Goal: Transaction & Acquisition: Obtain resource

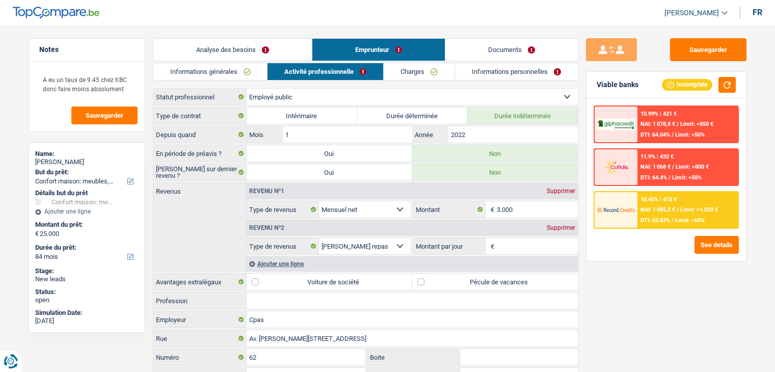
select select "household"
select select "84"
select select "publicEmployee"
select select "netSalary"
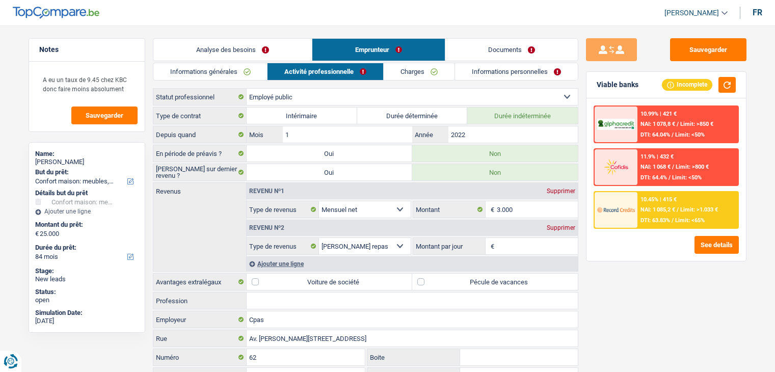
select select "mealVouchers"
select select "BE"
click at [58, 13] on img at bounding box center [56, 13] width 87 height 12
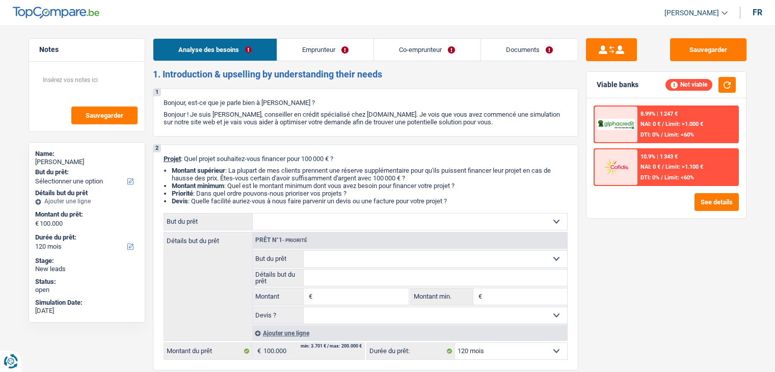
select select "120"
select select "publicEmployee"
select select "familyAllowances"
select select "netSalary"
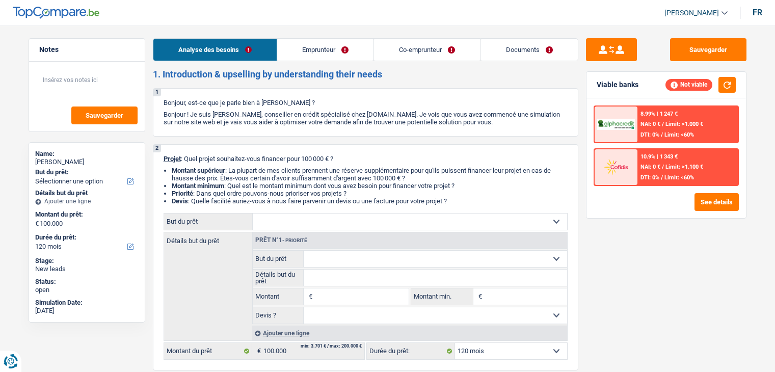
select select "mealVouchers"
select select "ownerWithMortgage"
select select "mortgage"
select select "120"
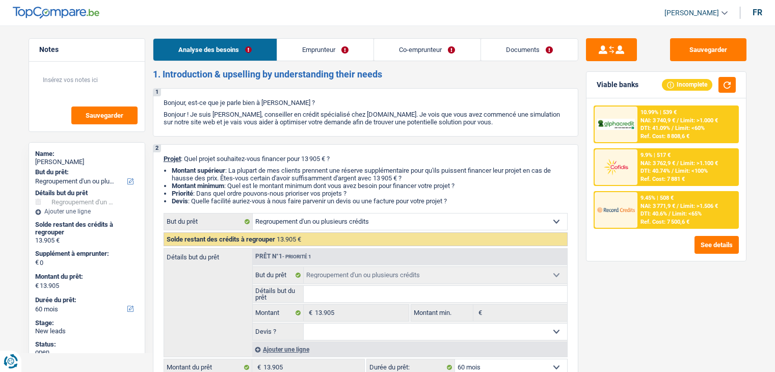
select select "refinancing"
select select "60"
select select "refinancing"
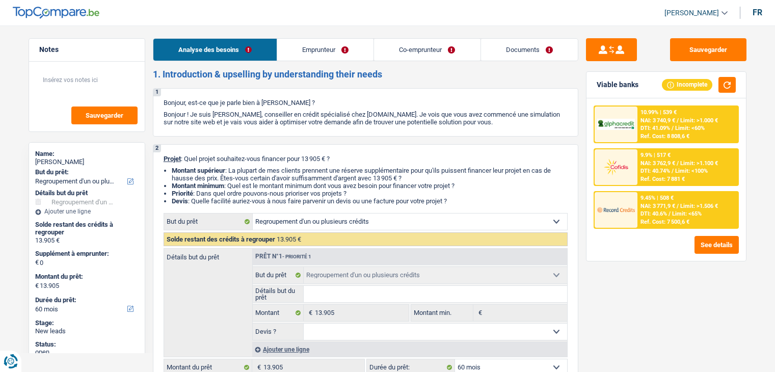
select select "60"
select select "independent"
select select "invalid"
select select "netSalary"
select select "disabilityPension"
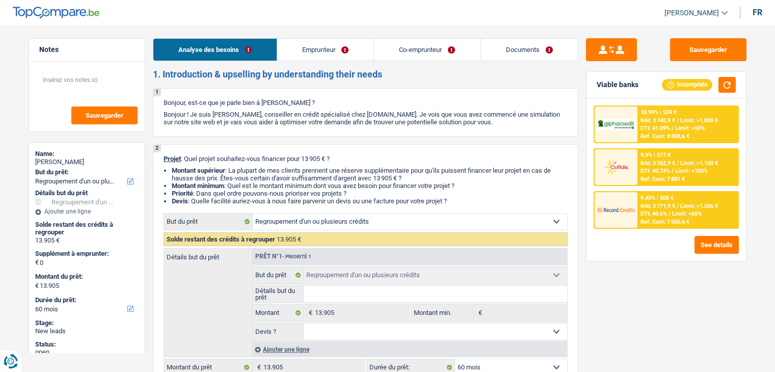
select select "ownerWithMortgage"
select select "mortgage"
select select "240"
select select "mortgage"
select select "180"
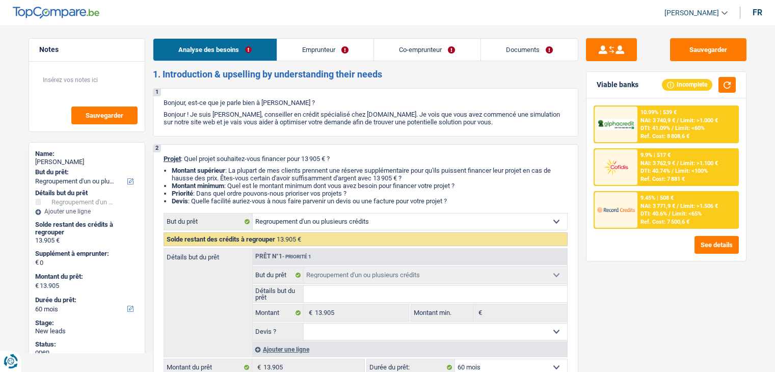
select select "carLoan"
select select "72"
select select "refinancing"
select select "60"
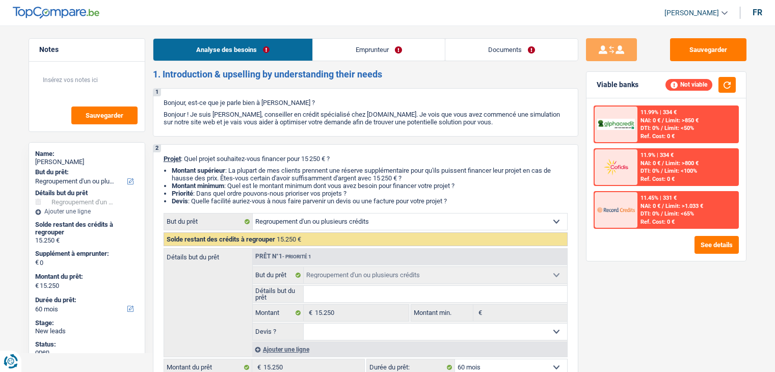
select select "refinancing"
select select "60"
select select "refinancing"
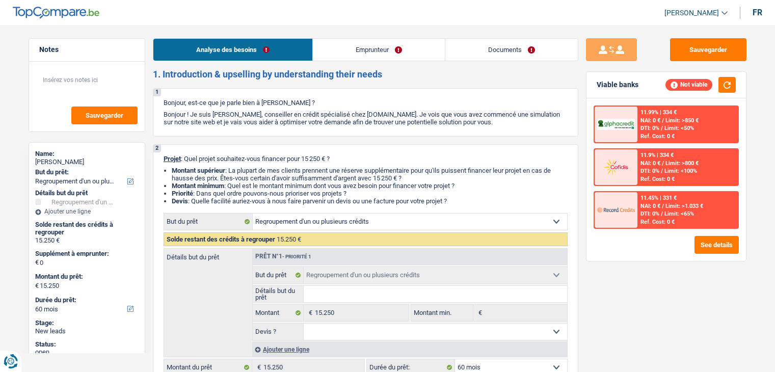
select select "60"
select select "privateEmployee"
select select "familyAllowances"
select select "netSalary"
select select "mealVouchers"
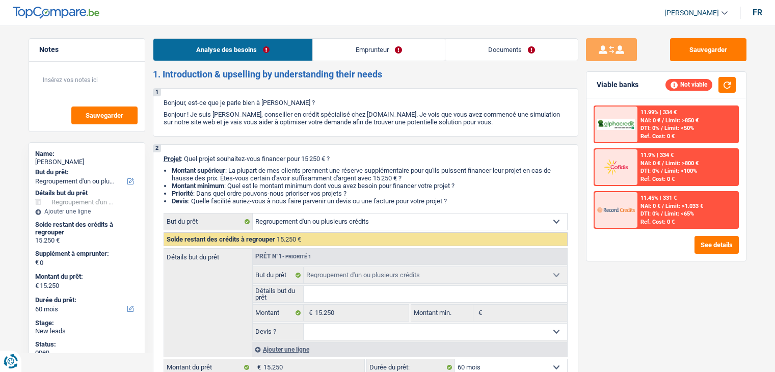
select select "rents"
select select "refinancing"
select select "60"
click at [355, 50] on link "Emprunteur" at bounding box center [379, 50] width 132 height 22
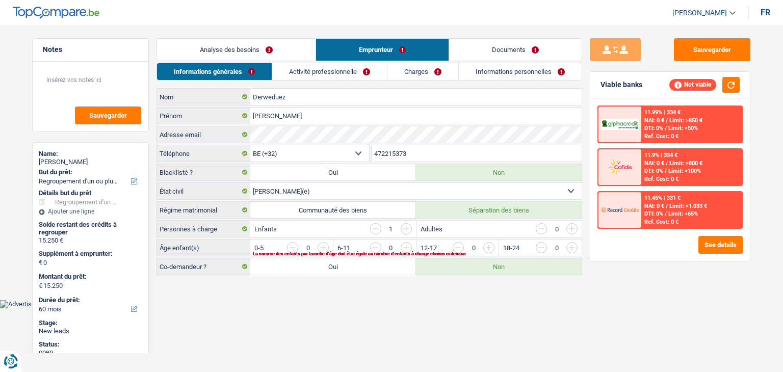
drag, startPoint x: 427, startPoint y: 75, endPoint x: 422, endPoint y: 85, distance: 10.5
click at [428, 76] on link "Charges" at bounding box center [422, 71] width 71 height 17
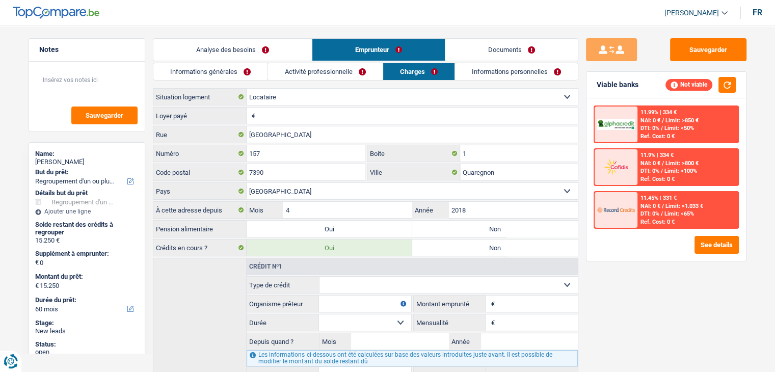
drag, startPoint x: 261, startPoint y: 50, endPoint x: 241, endPoint y: 47, distance: 20.6
click at [260, 51] on link "Analyse des besoins" at bounding box center [232, 50] width 158 height 22
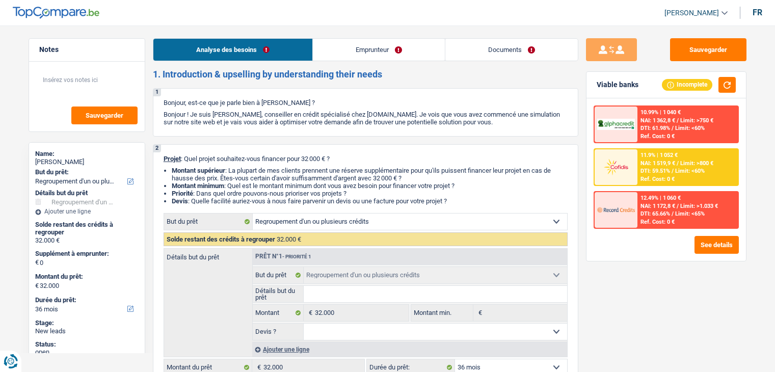
select select "refinancing"
select select "36"
select select "refinancing"
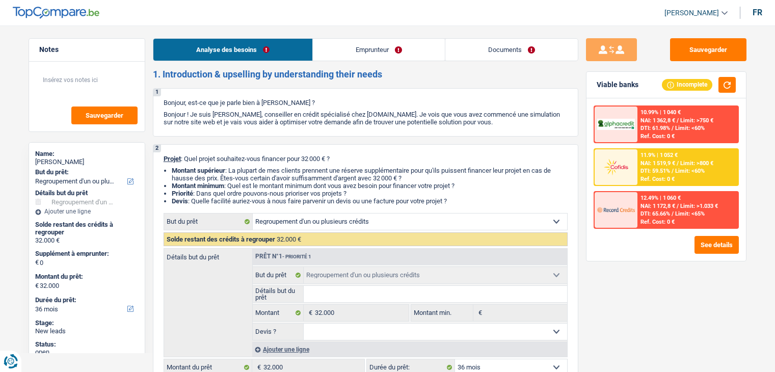
select select "36"
select select "publicEmployee"
select select "familyAllowances"
select select "netSalary"
select select "other"
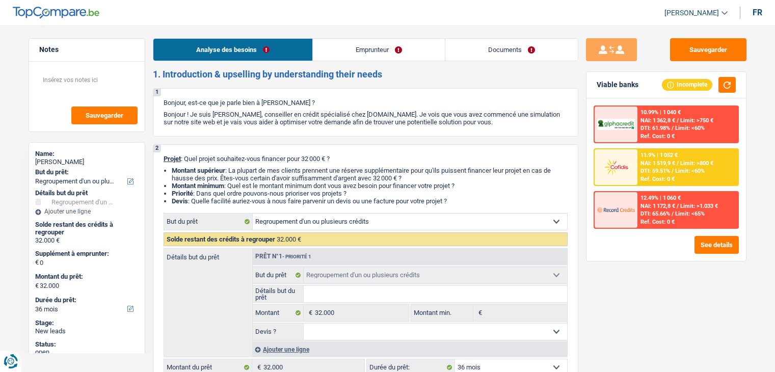
select select "mealVouchers"
select select "ownerWithMortgage"
select select "mortgage"
select select "300"
select select "cardOrCredit"
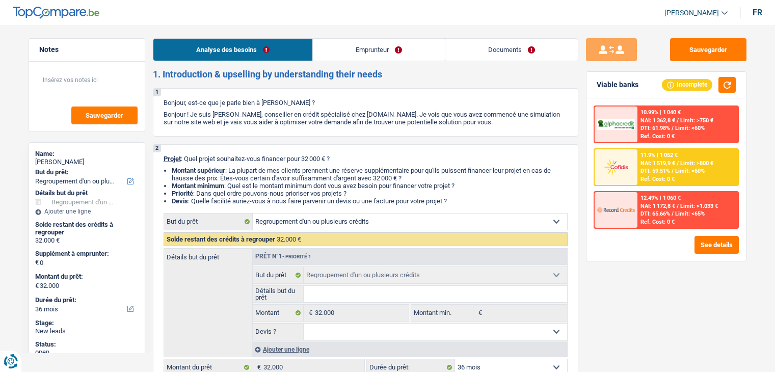
select select "carLoan"
select select "60"
select select "refinancing"
select select "36"
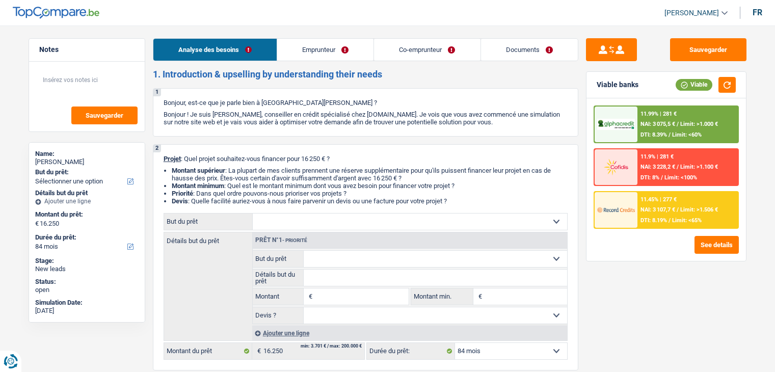
select select "84"
select select "worker"
select select "familyAllowances"
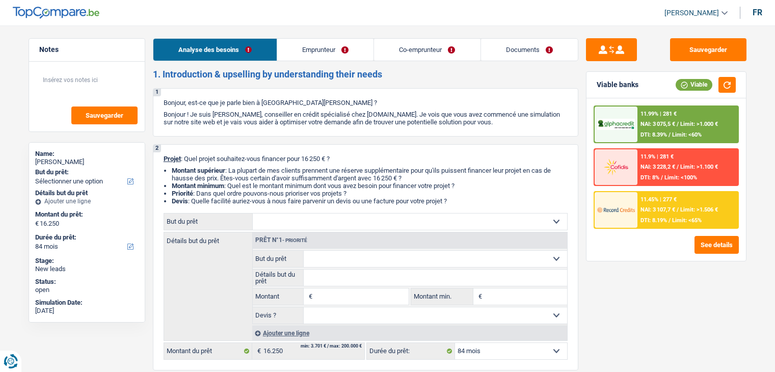
select select "mealVouchers"
select select "netSalary"
select select "ownerWithMortgage"
select select "84"
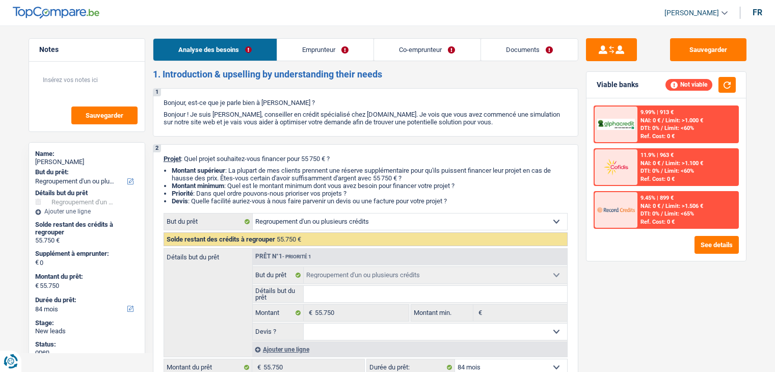
select select "refinancing"
select select "84"
select select "32"
select select "married"
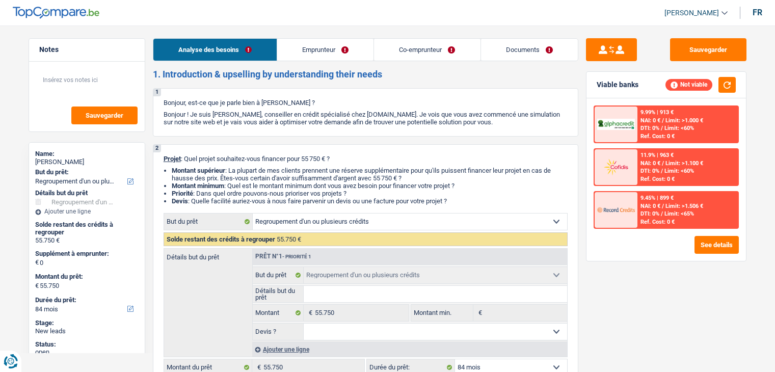
select select "retired"
select select "familyAllowances"
select select "pension"
select select "BE"
click at [316, 43] on link "Emprunteur" at bounding box center [325, 50] width 96 height 22
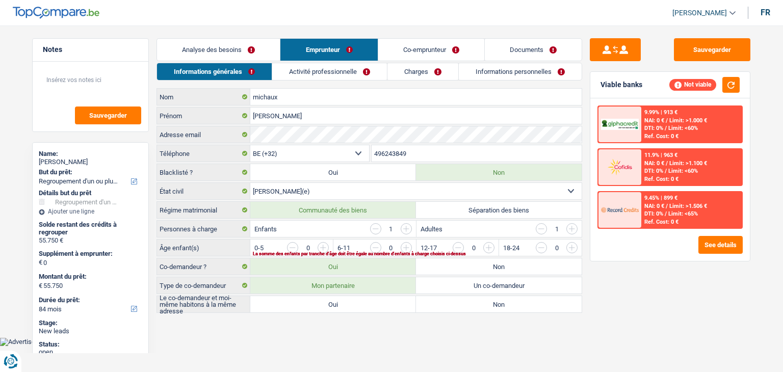
click at [337, 77] on link "Activité professionnelle" at bounding box center [329, 71] width 115 height 17
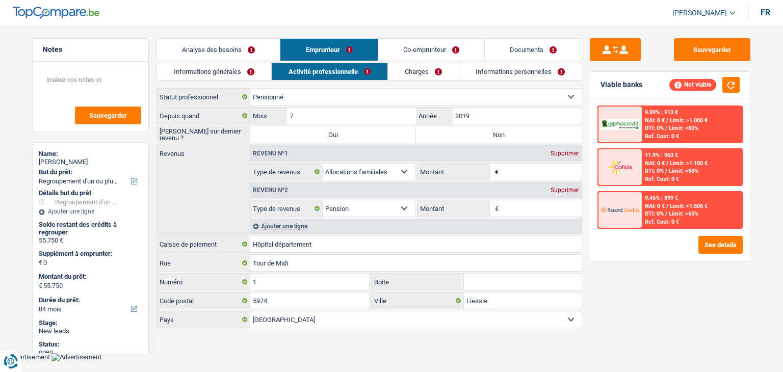
drag, startPoint x: 647, startPoint y: 310, endPoint x: 612, endPoint y: 284, distance: 43.3
click at [648, 310] on div "Sauvegarder Viable banks Not viable 9.99% | 913 € NAI: 0 € / Limit: >1.000 € DT…" at bounding box center [670, 195] width 176 height 315
click at [173, 71] on link "Informations générales" at bounding box center [214, 71] width 114 height 17
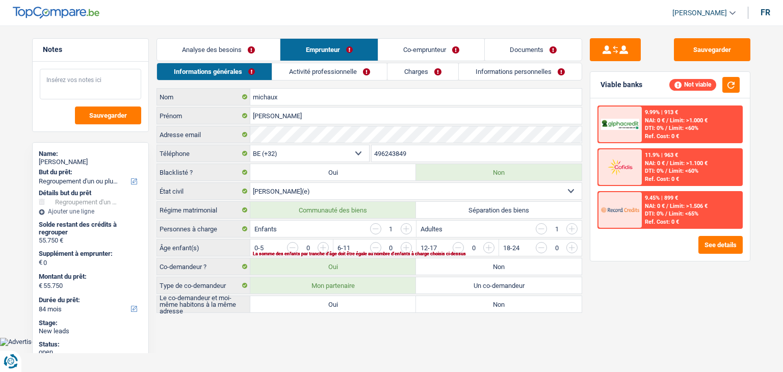
click at [135, 69] on textarea at bounding box center [90, 84] width 101 height 31
type textarea "X"
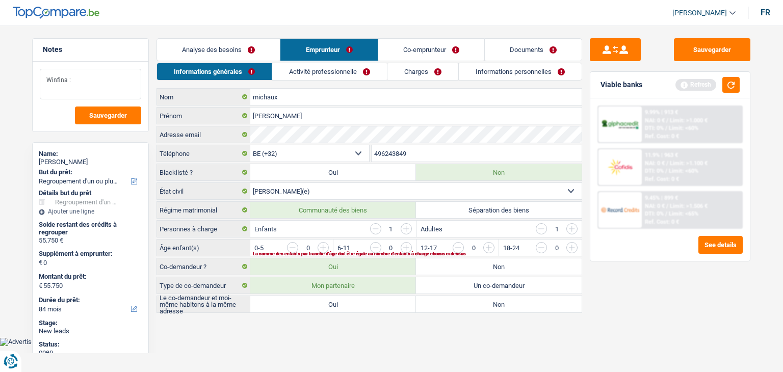
click at [118, 78] on textarea "Winfina :" at bounding box center [90, 84] width 101 height 31
type textarea "Winfina : 7.69"
click at [729, 79] on button "button" at bounding box center [730, 85] width 17 height 16
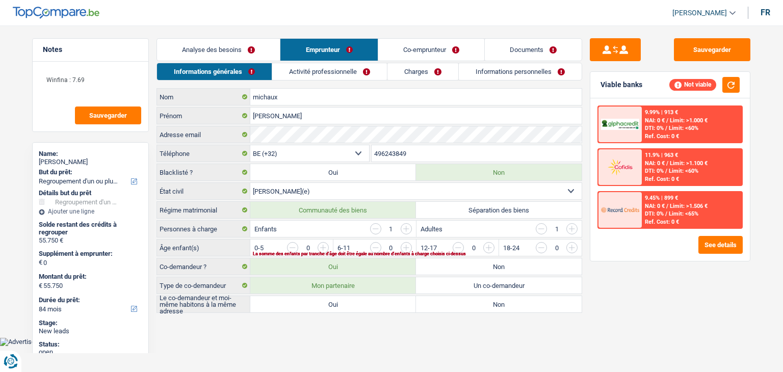
click at [252, 49] on link "Analyse des besoins" at bounding box center [218, 50] width 123 height 22
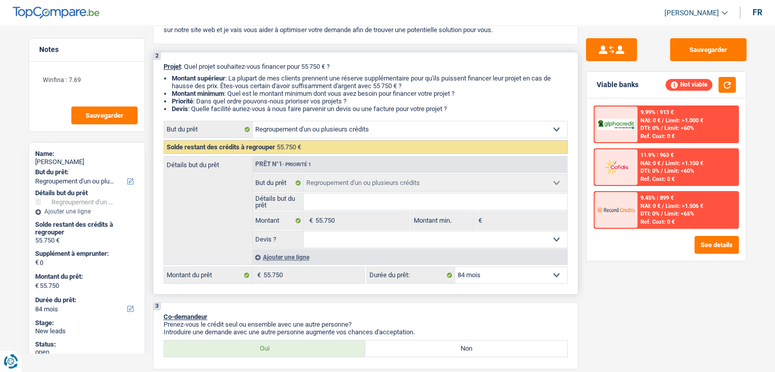
scroll to position [204, 0]
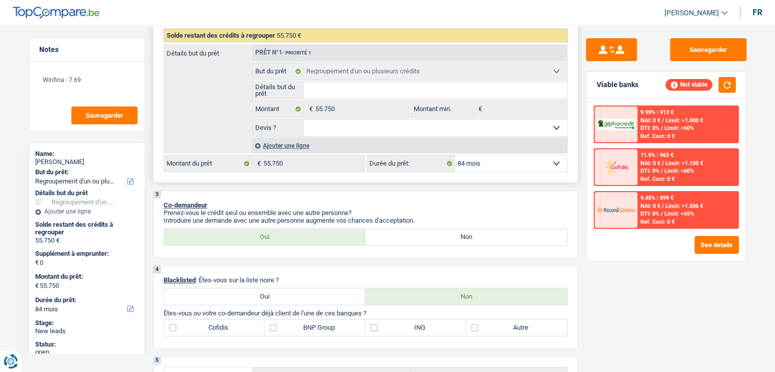
click at [299, 149] on div "Ajouter une ligne" at bounding box center [409, 145] width 315 height 15
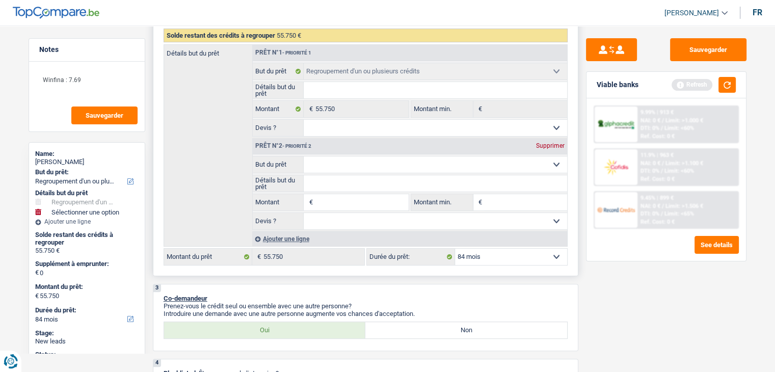
click at [326, 158] on select "Confort maison: meubles, textile, peinture, électroménager, outillage non-profe…" at bounding box center [435, 164] width 263 height 16
select select "household"
click at [304, 156] on select "Confort maison: meubles, textile, peinture, électroménager, outillage non-profe…" at bounding box center [435, 164] width 263 height 16
select select "household"
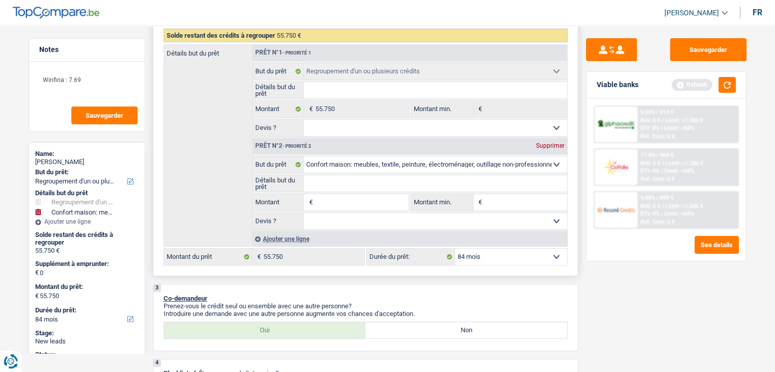
click at [356, 206] on input "Montant" at bounding box center [361, 202] width 93 height 16
type input "5"
type input "50"
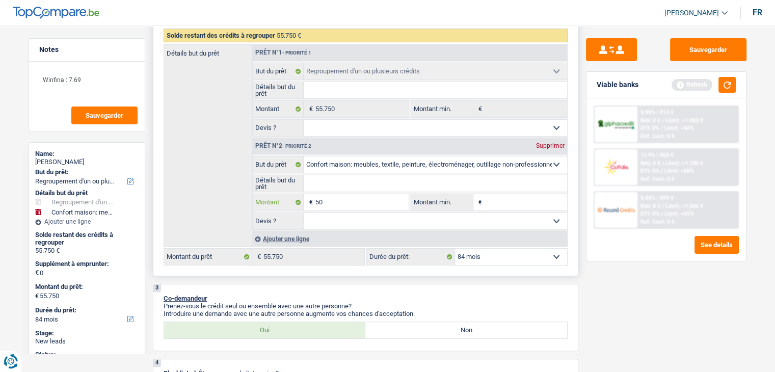
type input "500"
type input "5.001"
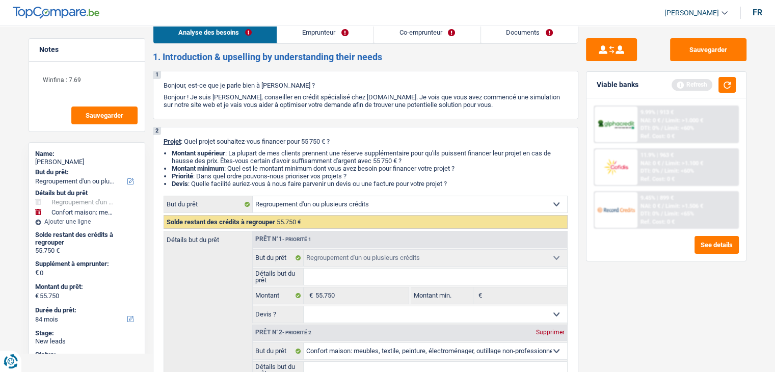
scroll to position [0, 0]
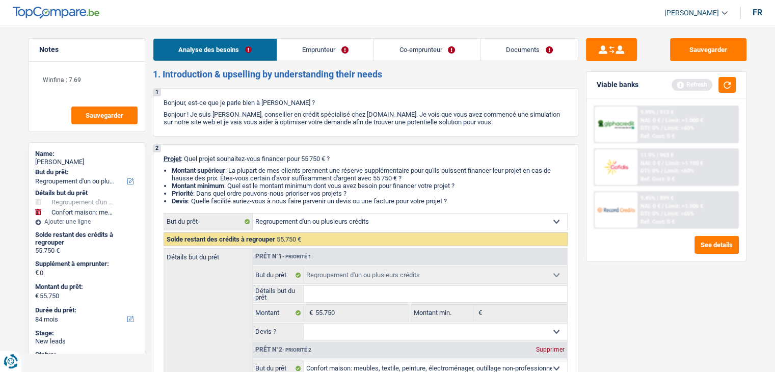
type input "5.001"
click at [347, 58] on link "Emprunteur" at bounding box center [325, 50] width 96 height 22
type input "5.001"
type input "60.751"
select select "144"
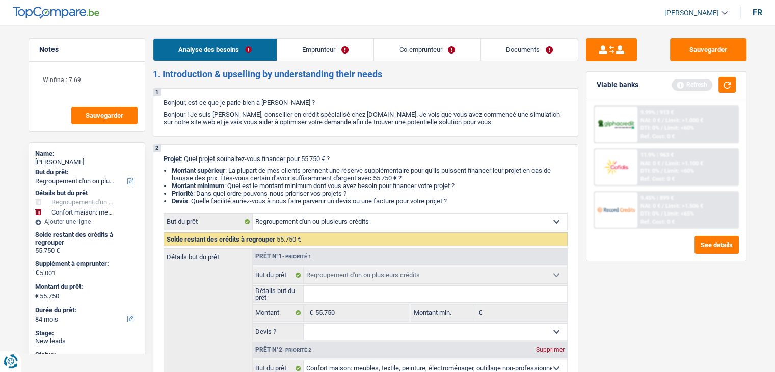
type input "60.751"
select select "144"
type input "60.751"
select select "144"
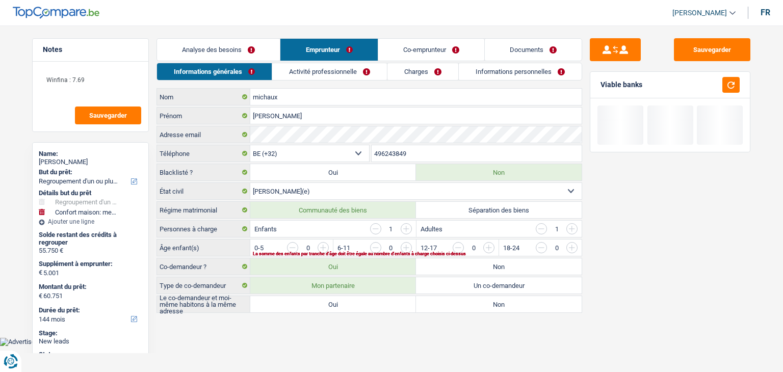
click at [410, 70] on link "Charges" at bounding box center [422, 71] width 71 height 17
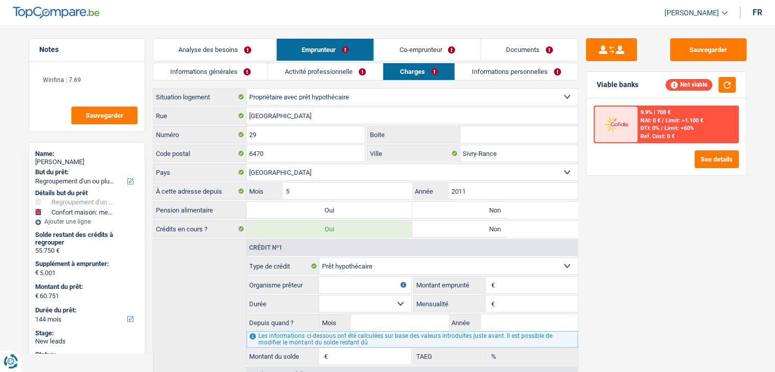
click at [262, 45] on link "Analyse des besoins" at bounding box center [214, 50] width 123 height 22
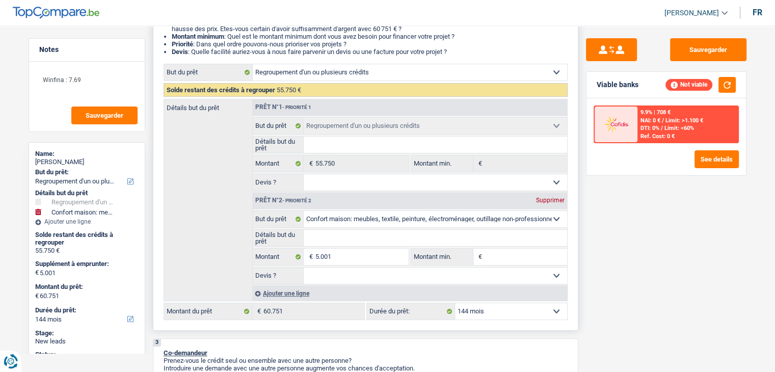
scroll to position [153, 0]
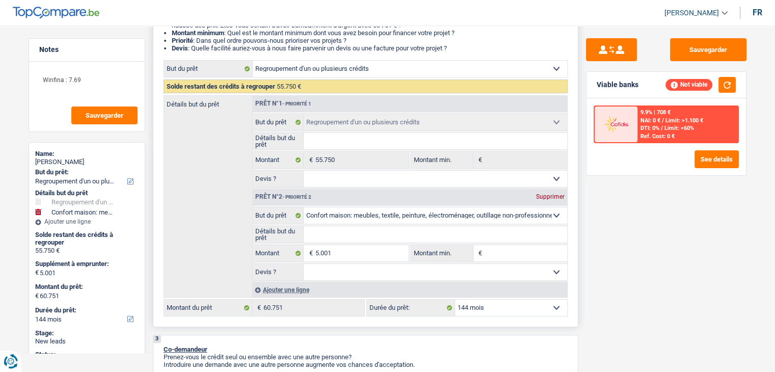
click at [363, 216] on select "Confort maison: meubles, textile, peinture, électroménager, outillage non-profe…" at bounding box center [435, 215] width 263 height 16
select select "houseOrGarden"
click at [304, 207] on select "Confort maison: meubles, textile, peinture, électroménager, outillage non-profe…" at bounding box center [435, 215] width 263 height 16
select select "houseOrGarden"
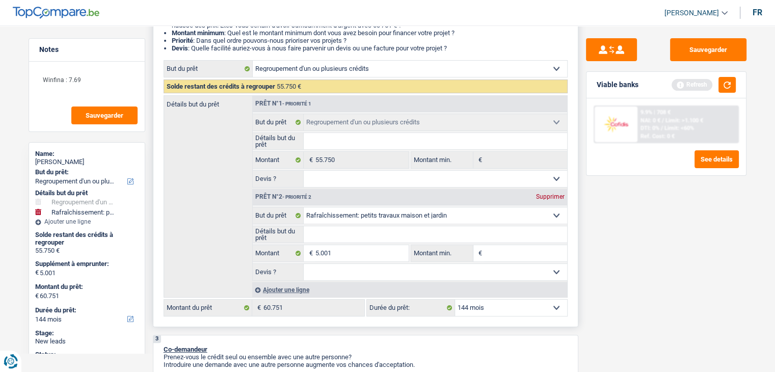
click at [356, 234] on input "Détails but du prêt" at bounding box center [435, 234] width 263 height 16
type input "R"
type input "Re"
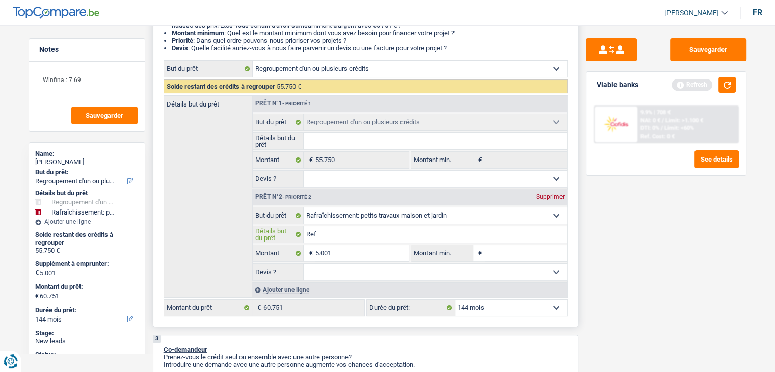
type input "Refa"
type input "Refai"
type input "Refair"
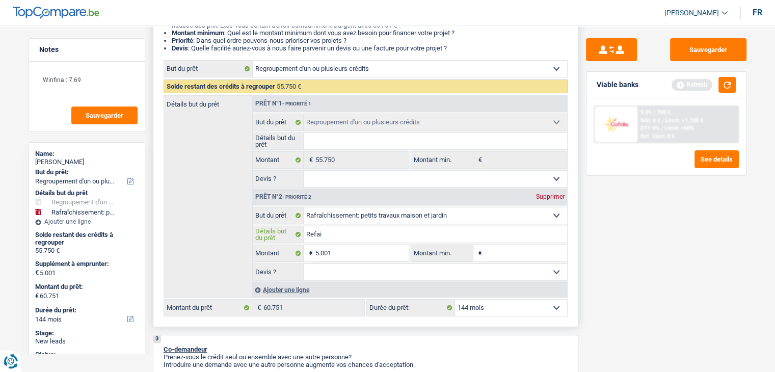
type input "Refair"
type input "Refaire"
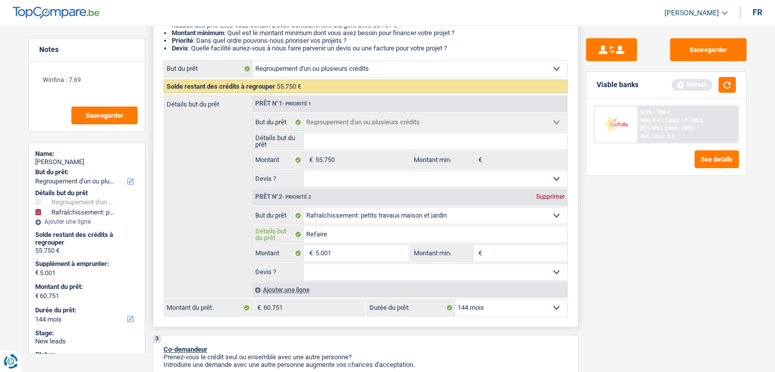
type input "Refaire s"
type input "Refaire sa"
type input "Refaire sal"
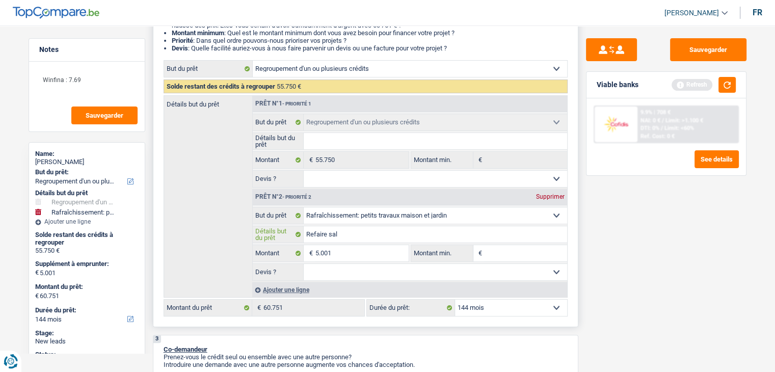
type input "Refaire sal"
type input "Refaire sall"
type input "Refaire salle"
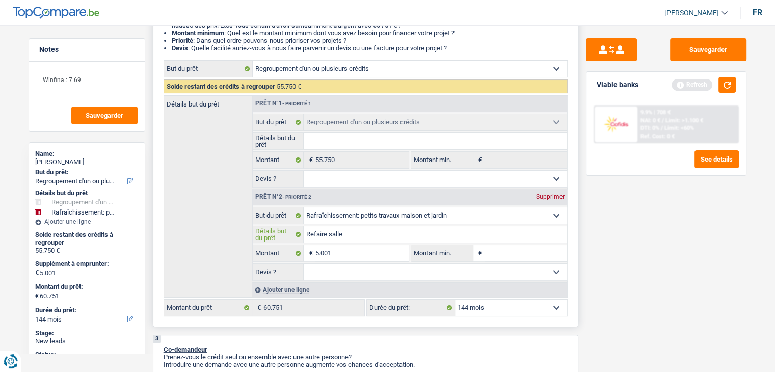
type input "Refaire salle"
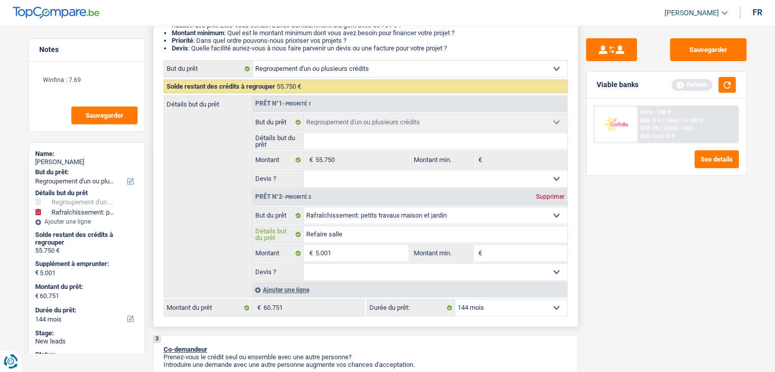
type input "Refaire salle"
type input "Refaire salle d"
type input "Refaire salle de"
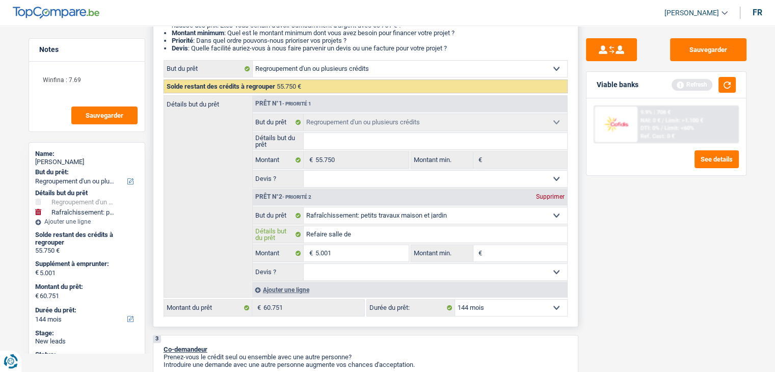
type input "Refaire salle de"
type input "Refaire salle de b"
type input "Refaire salle de ba"
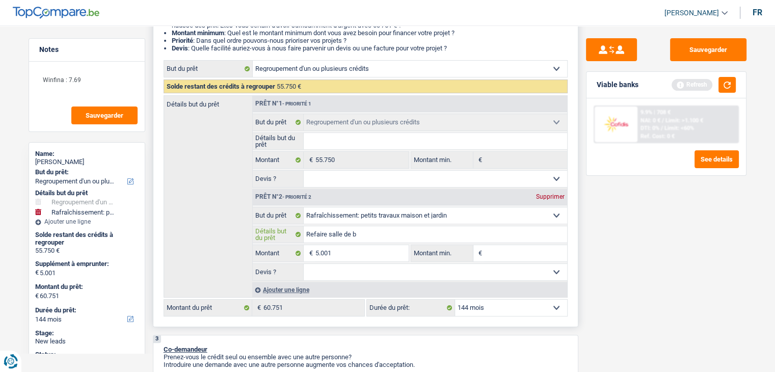
type input "Refaire salle de ba"
type input "Refaire salle de bai"
type input "Refaire salle de bain"
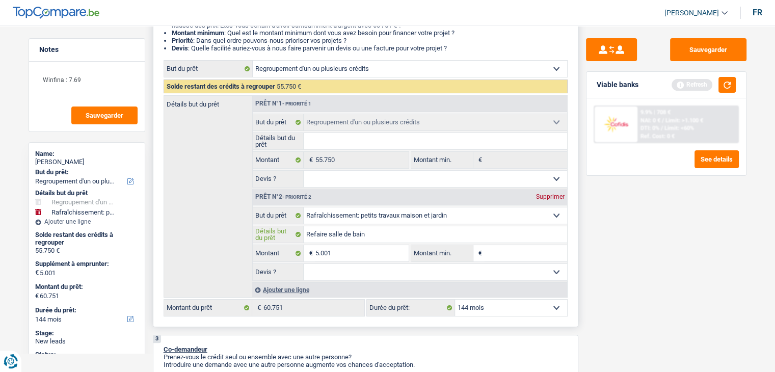
type input "Refaire salle de bain"
click at [554, 261] on fieldset "Confort maison: meubles, textile, peinture, électroménager, outillage non-profe…" at bounding box center [410, 244] width 314 height 74
click at [547, 252] on input "Montant min." at bounding box center [526, 253] width 83 height 16
click at [394, 254] on input "5.001" at bounding box center [361, 253] width 93 height 16
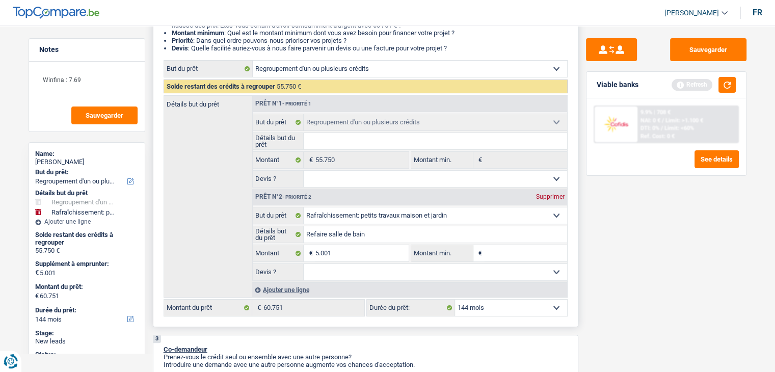
click at [505, 251] on input "Montant min." at bounding box center [526, 253] width 83 height 16
paste input "5.001"
type input "5.001"
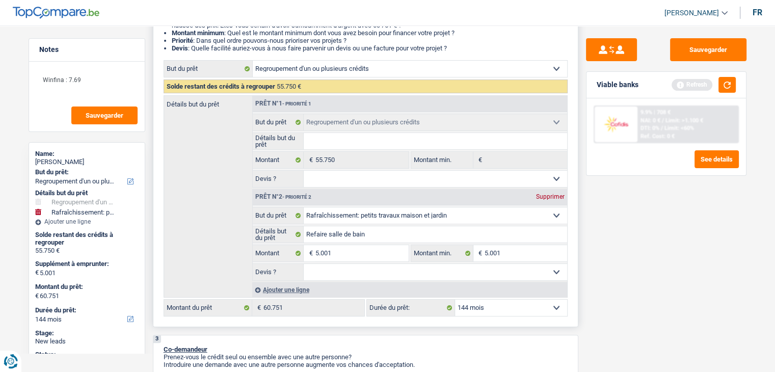
click at [378, 274] on select "Oui Non Non répondu Sélectionner une option" at bounding box center [435, 272] width 263 height 16
select select "false"
click at [304, 264] on select "Oui Non Non répondu Sélectionner une option" at bounding box center [435, 272] width 263 height 16
select select "false"
click at [485, 306] on select "12 mois 18 mois 24 mois 30 mois 36 mois 42 mois 48 mois 60 mois 72 mois 84 mois…" at bounding box center [511, 308] width 112 height 16
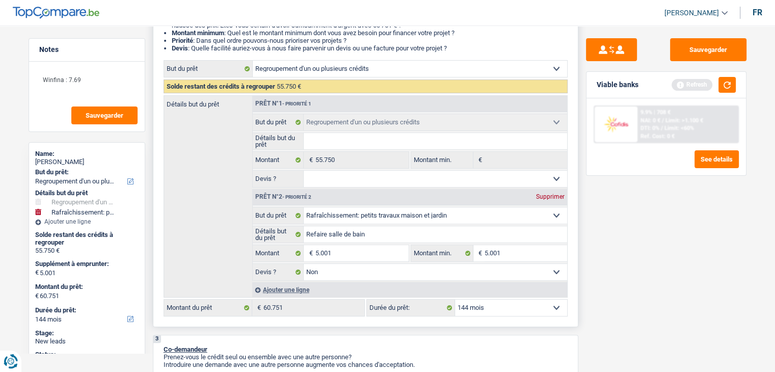
select select "120"
click at [455, 300] on select "12 mois 18 mois 24 mois 30 mois 36 mois 42 mois 48 mois 60 mois 72 mois 84 mois…" at bounding box center [511, 308] width 112 height 16
select select "120"
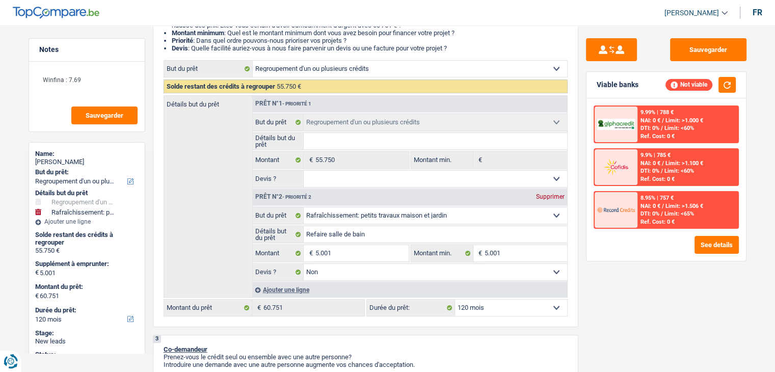
click at [592, 261] on div "Sauvegarder Viable banks Not viable 9.99% | 788 € NAI: 0 € / Limit: >1.000 € DT…" at bounding box center [666, 195] width 176 height 315
click at [100, 82] on textarea "Winfina : 7.69" at bounding box center [86, 84] width 101 height 31
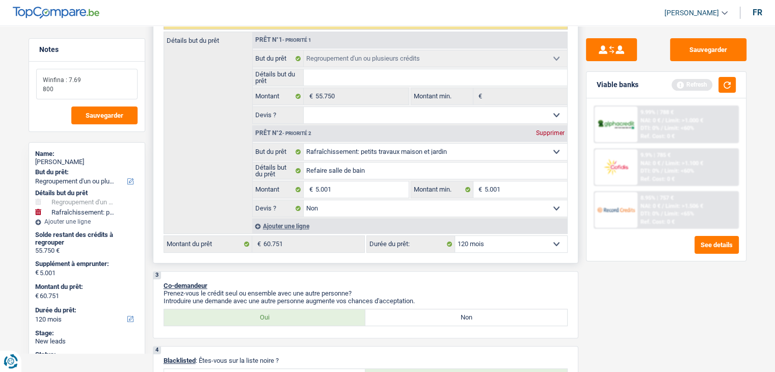
scroll to position [306, 0]
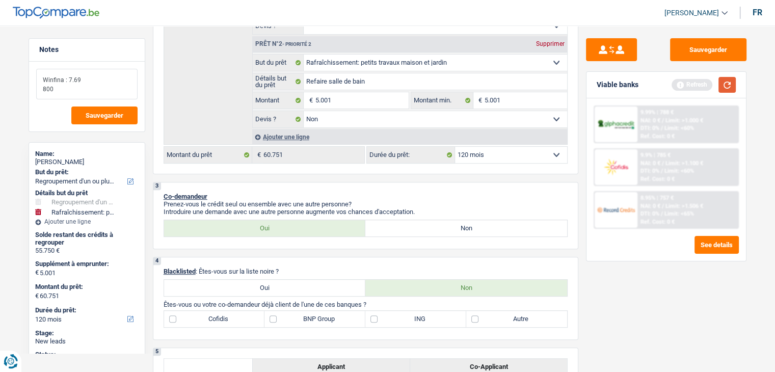
type textarea "Winfina : 7.69 800"
click at [727, 80] on button "button" at bounding box center [727, 85] width 17 height 16
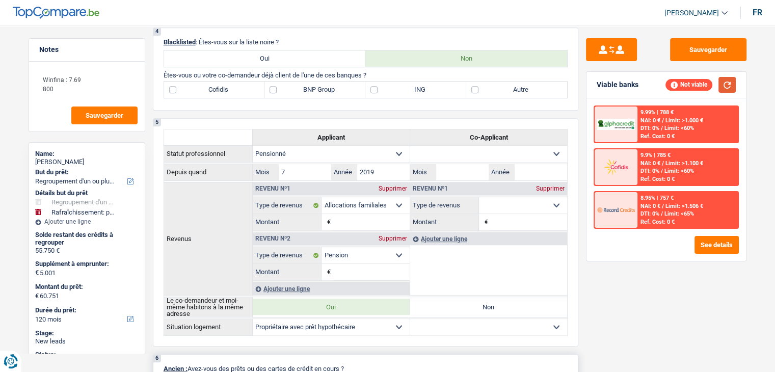
scroll to position [510, 0]
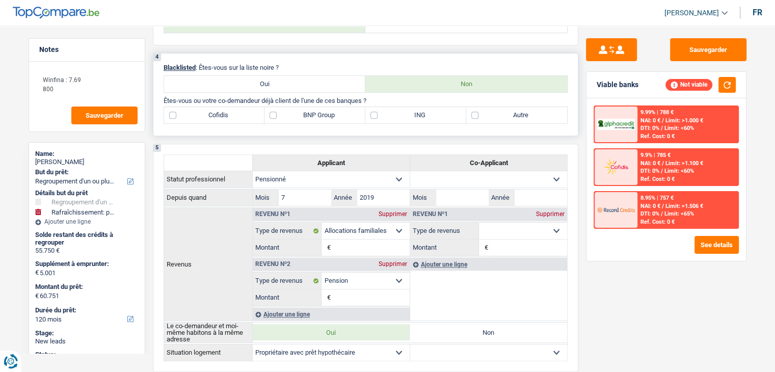
click at [408, 112] on label "ING" at bounding box center [415, 115] width 101 height 16
click at [408, 112] on input "ING" at bounding box center [415, 115] width 101 height 16
checkbox input "true"
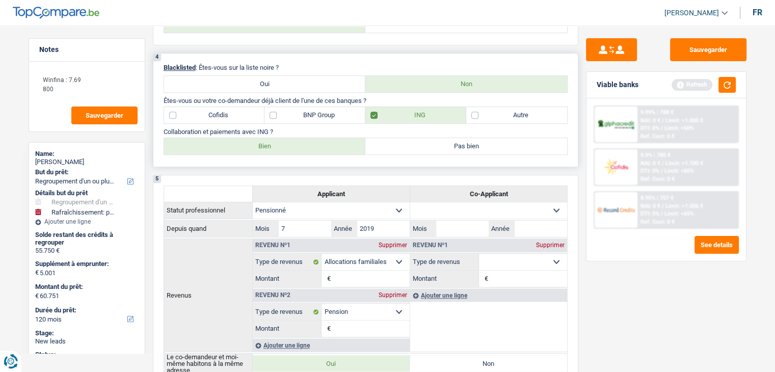
click at [224, 119] on label "Cofidis" at bounding box center [214, 115] width 101 height 16
click at [224, 119] on input "Cofidis" at bounding box center [214, 115] width 101 height 16
checkbox input "true"
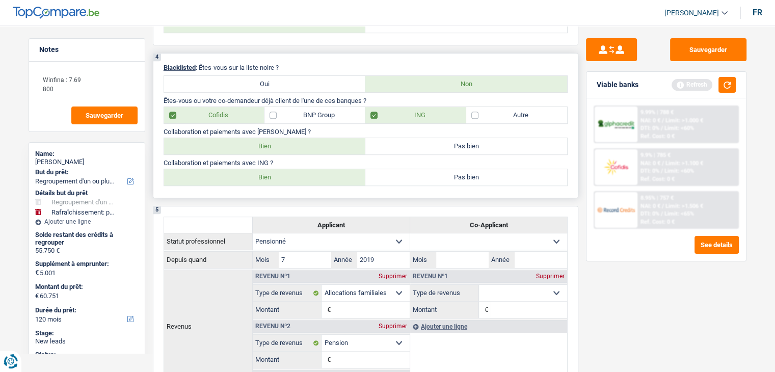
click at [296, 112] on label "BNP Group" at bounding box center [314, 115] width 101 height 16
click at [296, 112] on input "BNP Group" at bounding box center [314, 115] width 101 height 16
checkbox input "true"
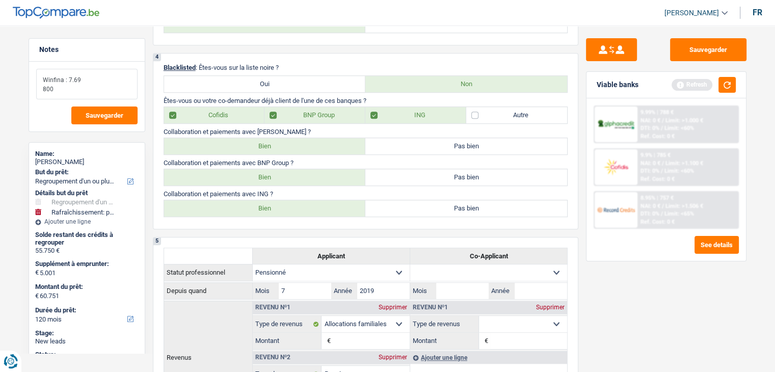
click at [94, 75] on textarea "Winfina : 7.69 800" at bounding box center [86, 84] width 101 height 31
click at [95, 73] on textarea "Winfina : 7.69 800" at bounding box center [86, 84] width 101 height 31
click at [59, 88] on textarea "Winfina : 7.69 800" at bounding box center [86, 84] width 101 height 31
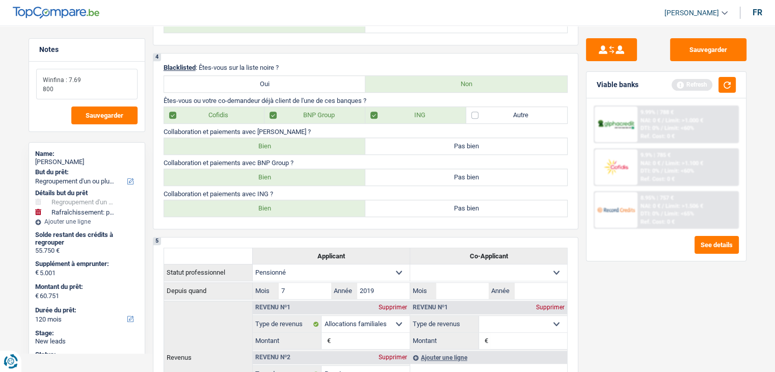
click at [86, 92] on textarea "Winfina : 7.69 800" at bounding box center [86, 84] width 101 height 31
click at [728, 85] on button "button" at bounding box center [727, 85] width 17 height 16
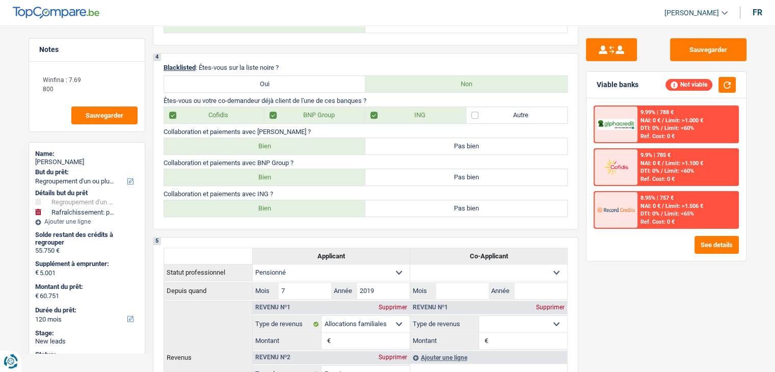
click at [679, 206] on span "Limit: >1.506 €" at bounding box center [685, 206] width 38 height 7
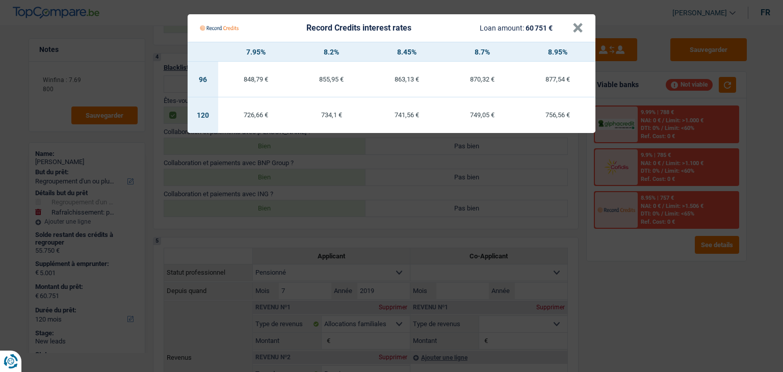
click at [682, 164] on Credits "Record Credits interest rates Loan amount: 60 751 € × 7.95% 8.2% 8.45% 8.7% 8.9…" at bounding box center [391, 186] width 783 height 372
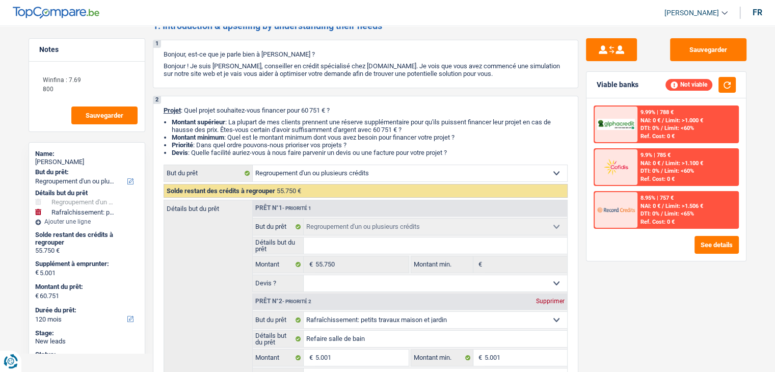
scroll to position [0, 0]
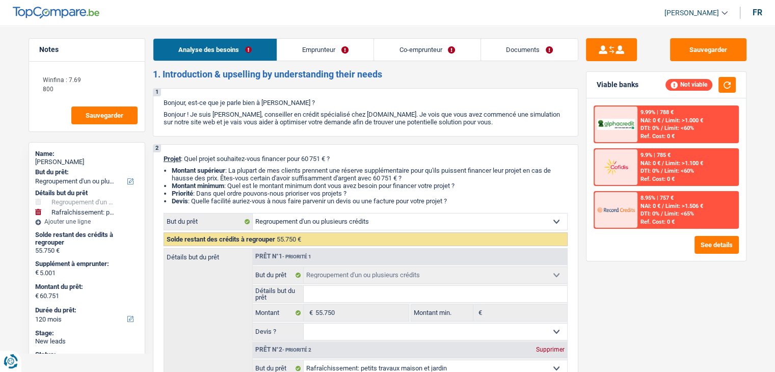
click at [316, 43] on link "Emprunteur" at bounding box center [325, 50] width 96 height 22
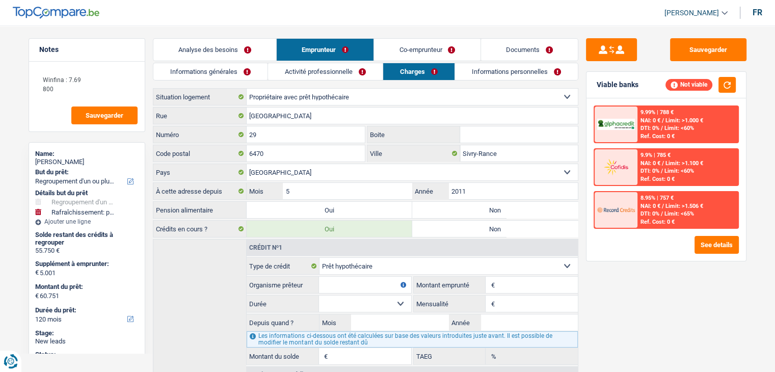
click at [232, 78] on link "Informations générales" at bounding box center [210, 71] width 114 height 17
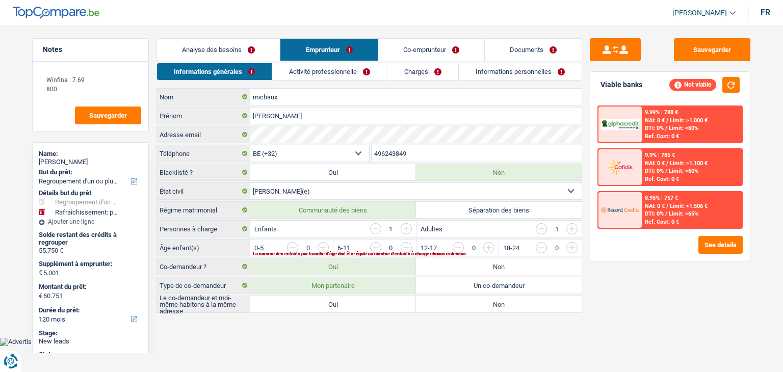
click at [328, 68] on link "Activité professionnelle" at bounding box center [329, 71] width 115 height 17
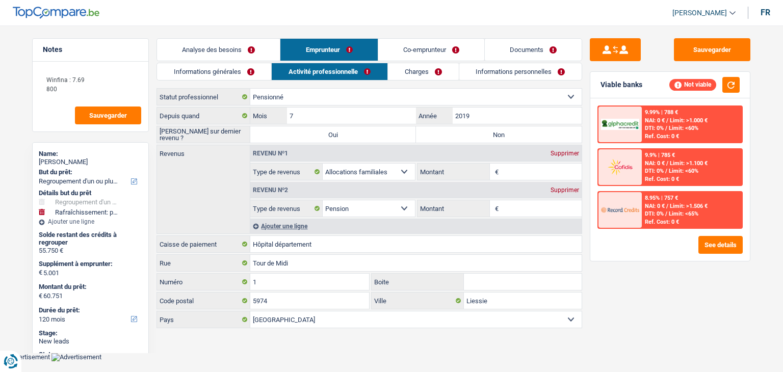
click at [430, 64] on link "Charges" at bounding box center [423, 71] width 71 height 17
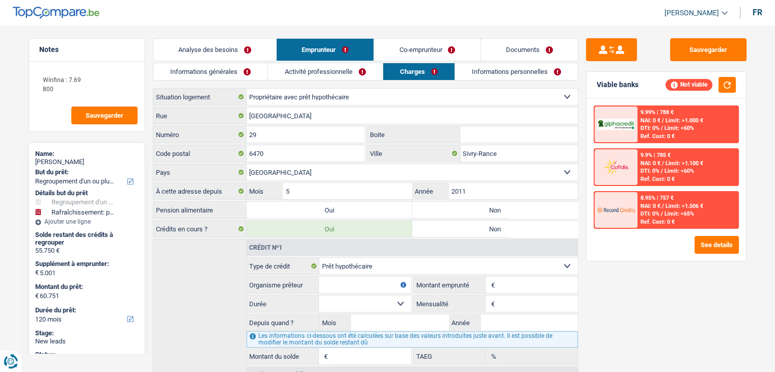
click at [540, 64] on link "Informations personnelles" at bounding box center [516, 71] width 123 height 17
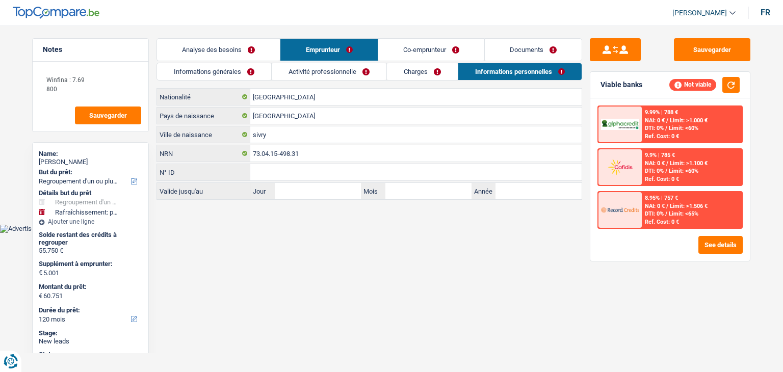
click at [435, 46] on link "Co-emprunteur" at bounding box center [431, 50] width 106 height 22
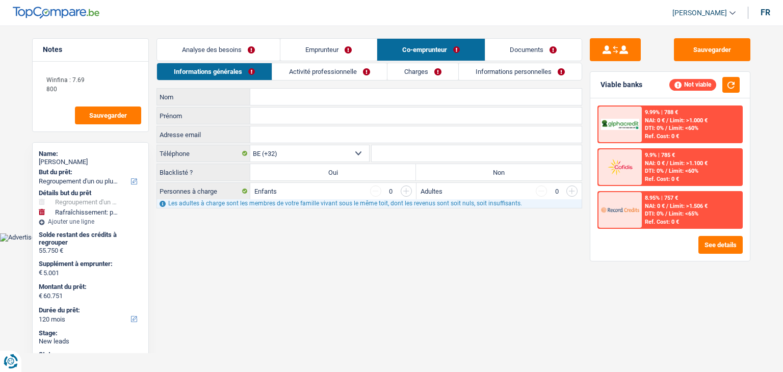
click at [319, 72] on link "Activité professionnelle" at bounding box center [329, 71] width 115 height 17
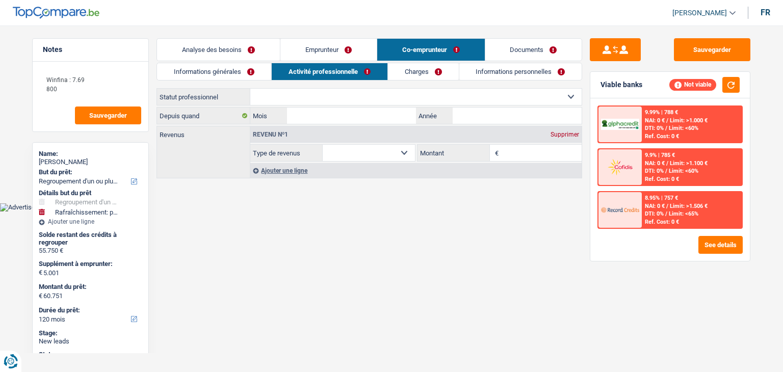
click at [441, 65] on link "Charges" at bounding box center [423, 71] width 71 height 17
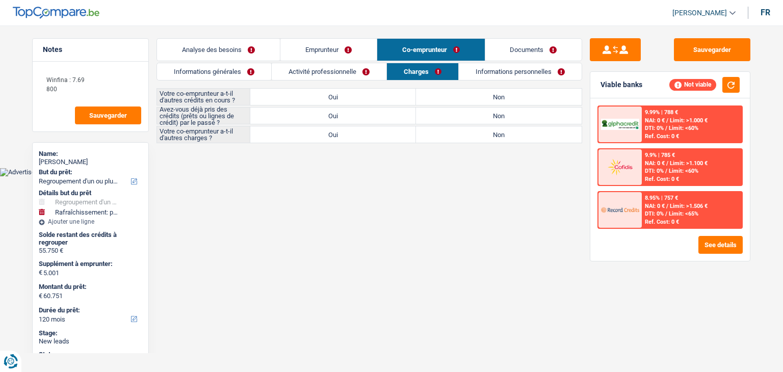
click at [534, 68] on link "Informations personnelles" at bounding box center [520, 71] width 123 height 17
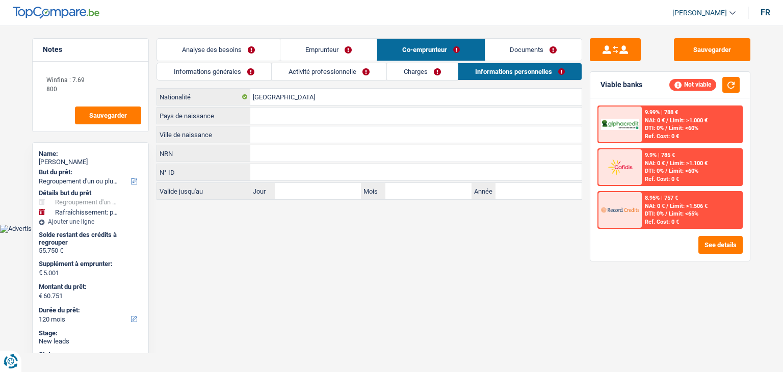
click at [184, 50] on link "Analyse des besoins" at bounding box center [218, 50] width 123 height 22
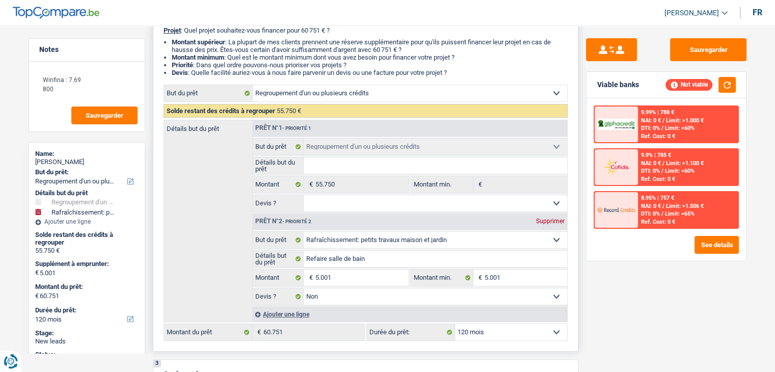
scroll to position [255, 0]
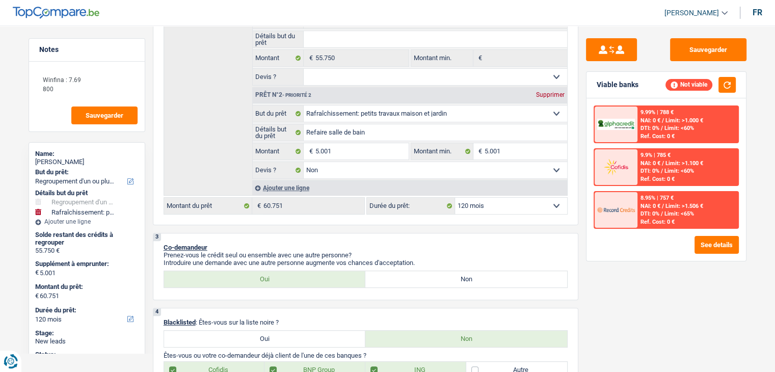
click at [658, 327] on div "Sauvegarder Viable banks Not viable 9.99% | 788 € NAI: 0 € / Limit: >1.000 € DT…" at bounding box center [666, 195] width 176 height 315
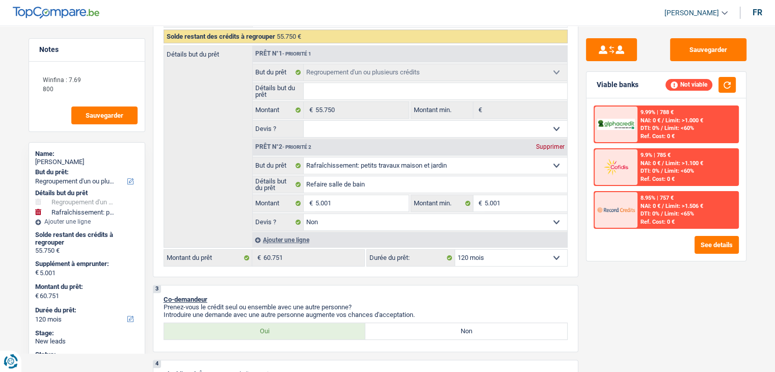
scroll to position [0, 0]
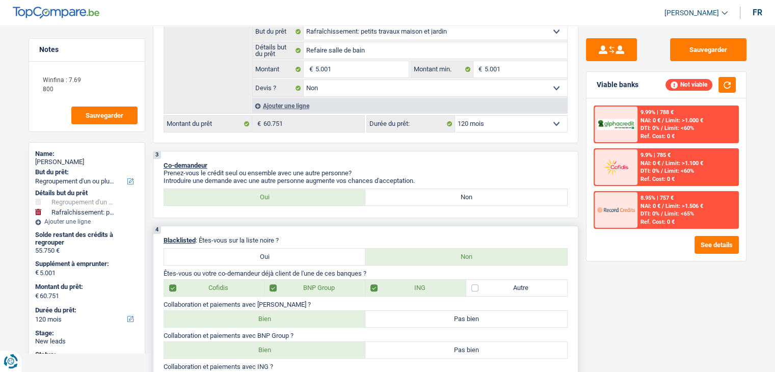
scroll to position [510, 0]
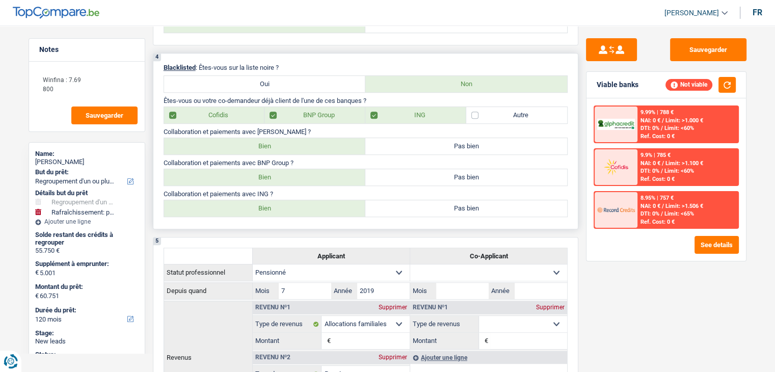
drag, startPoint x: 332, startPoint y: 147, endPoint x: 342, endPoint y: 184, distance: 38.6
click at [332, 146] on label "Bien" at bounding box center [265, 146] width 202 height 16
click at [332, 146] on input "Bien" at bounding box center [265, 146] width 202 height 16
radio input "true"
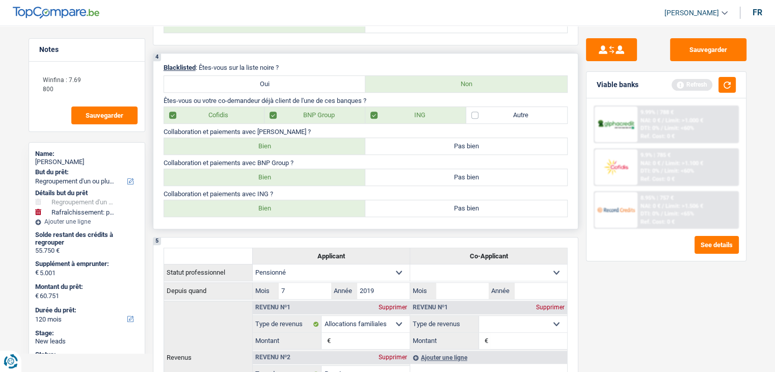
click at [333, 182] on label "Bien" at bounding box center [265, 177] width 202 height 16
click at [333, 182] on input "Bien" at bounding box center [265, 177] width 202 height 16
radio input "true"
click at [326, 205] on label "Bien" at bounding box center [265, 208] width 202 height 16
click at [326, 205] on input "Bien" at bounding box center [265, 208] width 202 height 16
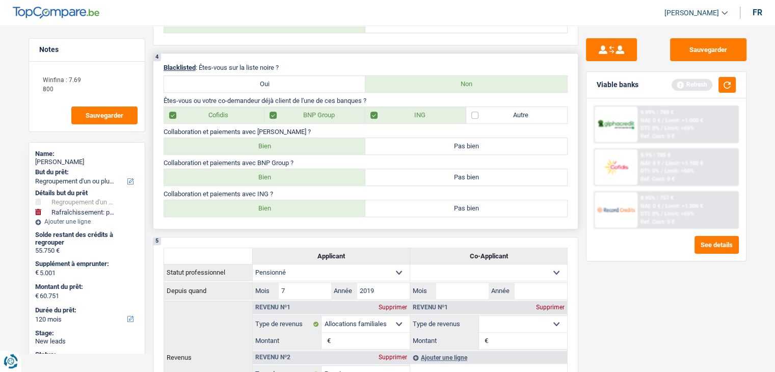
radio input "true"
click at [725, 87] on button "button" at bounding box center [727, 85] width 17 height 16
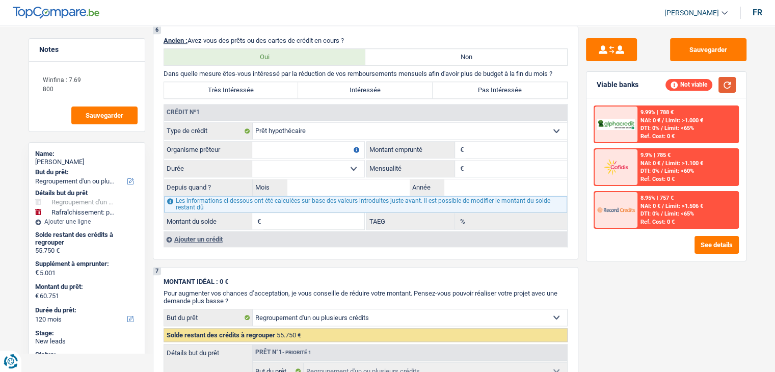
scroll to position [968, 0]
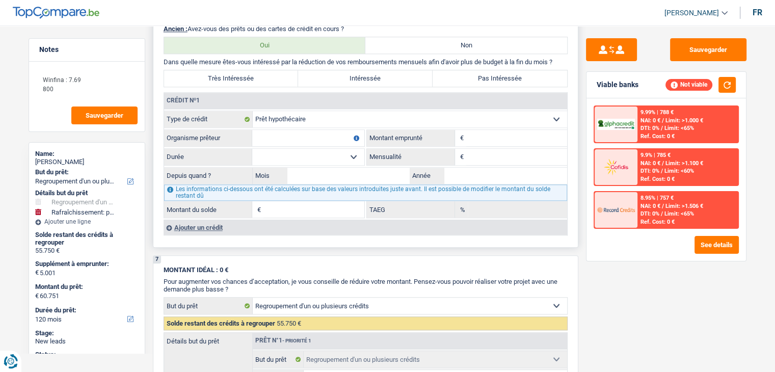
click at [207, 220] on div "Ajouter un crédit" at bounding box center [366, 227] width 404 height 15
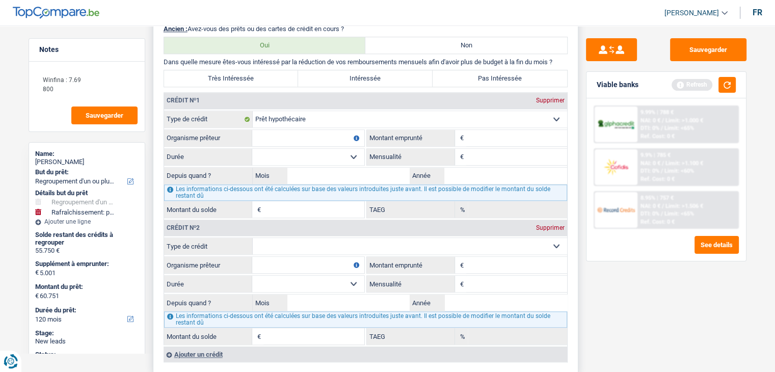
click at [279, 239] on select "Carte ou ouverture de crédit Prêt hypothécaire Vente à tempérament Prêt à tempé…" at bounding box center [410, 246] width 314 height 16
click at [481, 150] on input "Mensualité" at bounding box center [516, 157] width 101 height 16
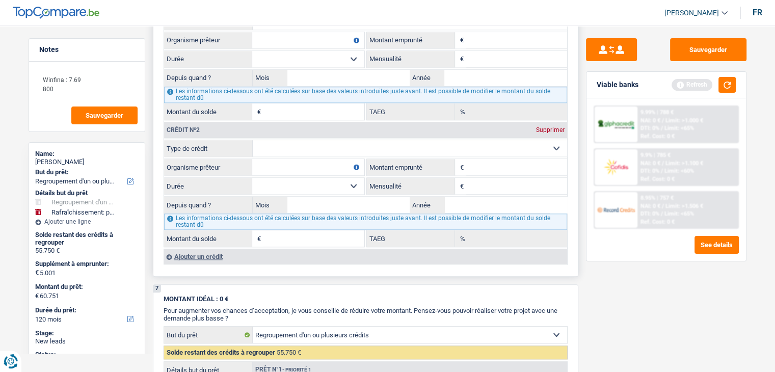
scroll to position [1070, 0]
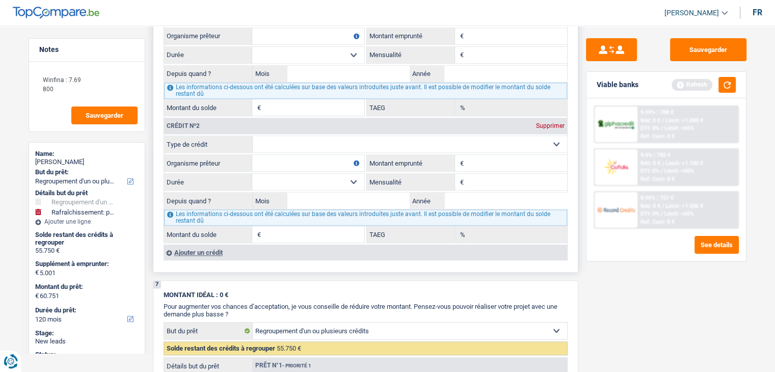
click at [420, 137] on select "Carte ou ouverture de crédit Prêt hypothécaire Vente à tempérament Prêt à tempé…" at bounding box center [410, 144] width 314 height 16
select select "personalLoan"
type input "0"
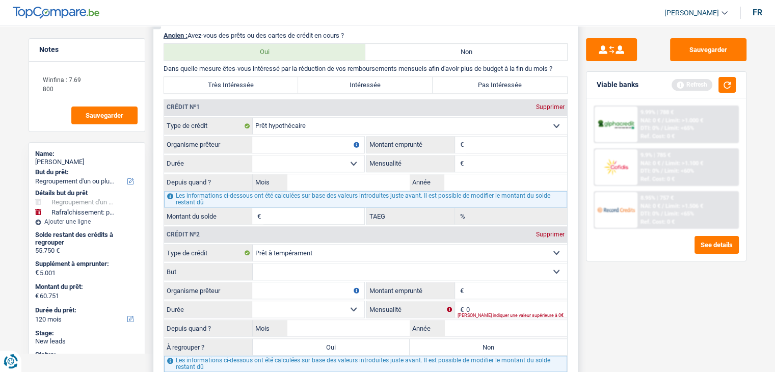
scroll to position [968, 0]
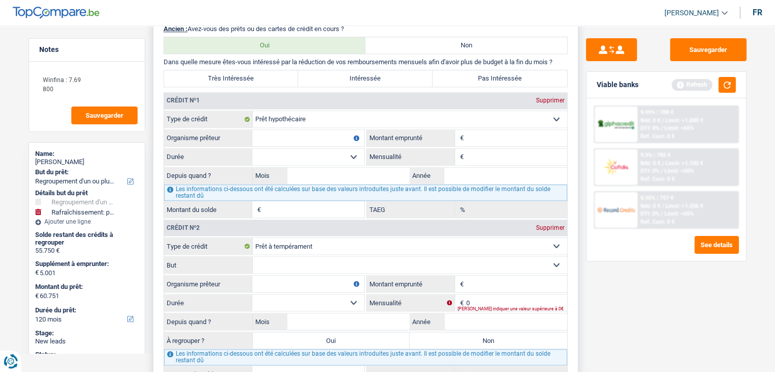
click at [489, 154] on input "Mensualité" at bounding box center [516, 157] width 101 height 16
type input "840"
click at [480, 134] on input "Montant" at bounding box center [516, 138] width 101 height 16
type input "200.000"
click at [316, 149] on select "120 mois 132 mois 144 mois 180 mois 240 mois 300 mois 360 mois 420 mois Sélecti…" at bounding box center [308, 157] width 112 height 16
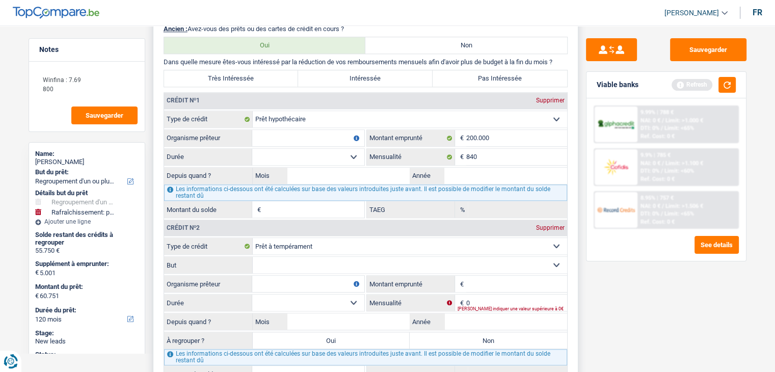
select select "300"
click at [252, 149] on select "120 mois 132 mois 144 mois 180 mois 240 mois 300 mois 360 mois 420 mois Sélecti…" at bounding box center [308, 157] width 112 height 16
click at [343, 178] on input "Mois" at bounding box center [348, 176] width 123 height 16
type input "12"
type input "2011"
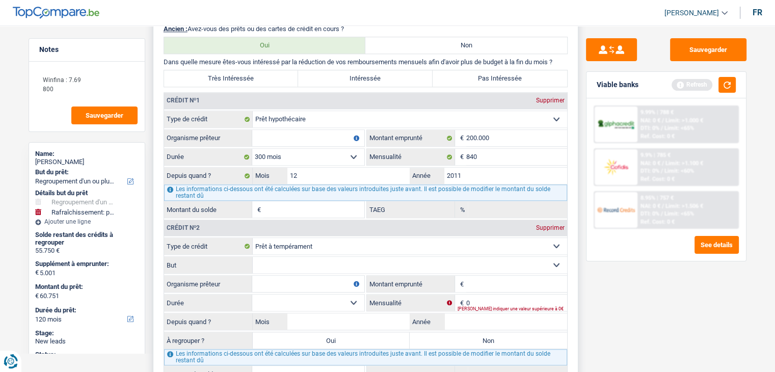
click at [311, 130] on input "Organisme prêteur" at bounding box center [308, 138] width 112 height 16
type input "102.589"
type input "1,94"
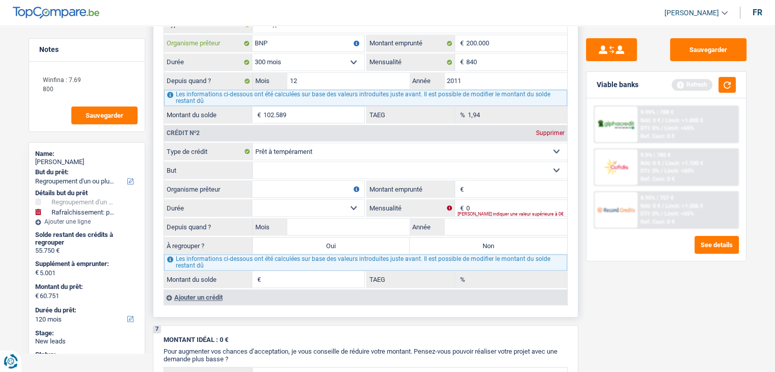
scroll to position [1070, 0]
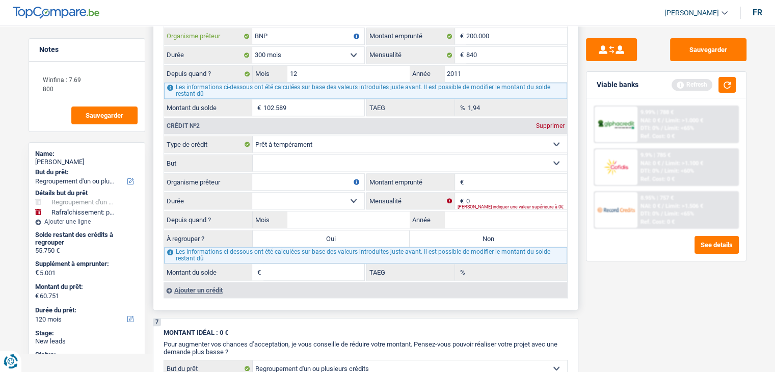
type input "BNP"
click at [411, 162] on select "Confort maison: meubles, textile, peinture, électroménager, outillage non-profe…" at bounding box center [410, 163] width 314 height 16
select select "homeFurnishingOrRelocation"
click at [253, 155] on select "Confort maison: meubles, textile, peinture, électroménager, outillage non-profe…" at bounding box center [410, 163] width 314 height 16
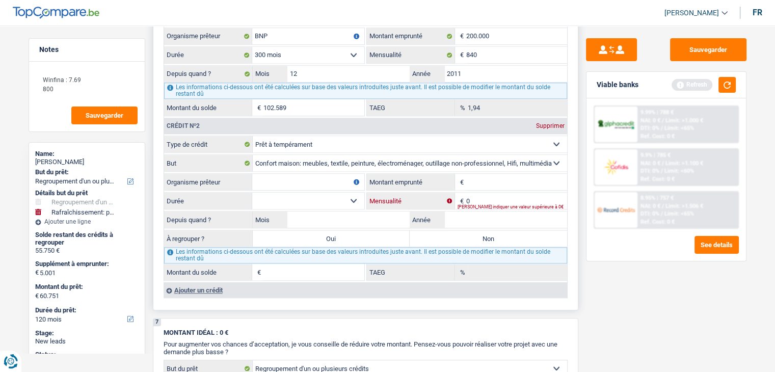
click at [507, 193] on input "0" at bounding box center [516, 201] width 101 height 16
type input "477"
click at [499, 178] on input "Montant" at bounding box center [516, 182] width 101 height 16
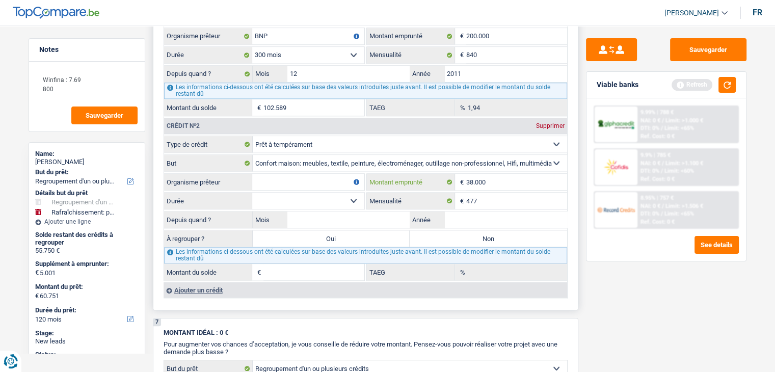
type input "38.000"
click at [333, 193] on select "12 mois 18 mois 24 mois 30 mois 36 mois 42 mois 48 mois 60 mois 72 mois 84 mois…" at bounding box center [308, 201] width 112 height 16
select select "120"
click at [252, 193] on select "12 mois 18 mois 24 mois 30 mois 36 mois 42 mois 48 mois 60 mois 72 mois 84 mois…" at bounding box center [308, 201] width 112 height 16
click at [323, 178] on input "Organisme prêteur" at bounding box center [308, 182] width 112 height 16
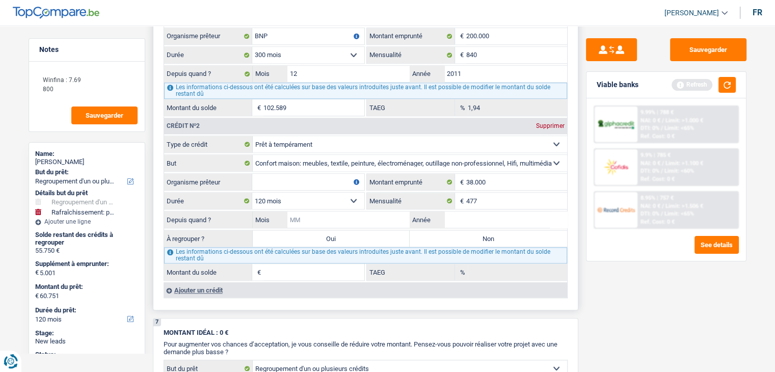
click at [351, 211] on input "Mois" at bounding box center [348, 219] width 123 height 16
click at [307, 174] on input "Organisme prêteur" at bounding box center [308, 182] width 112 height 16
type input "Meilleur Taux - Record"
click at [333, 211] on input "Mois" at bounding box center [348, 219] width 123 height 16
type input "2"
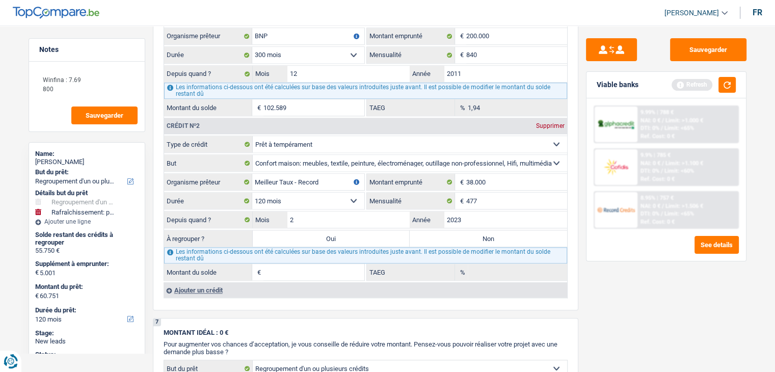
type input "2023"
click at [627, 303] on div "Sauvegarder Viable banks Refresh 9.99% | 788 € NAI: 0 € / Limit: >1.000 € DTI: …" at bounding box center [666, 195] width 176 height 315
type input "31.360"
type input "9,15"
click at [305, 269] on input "31.360" at bounding box center [313, 272] width 101 height 16
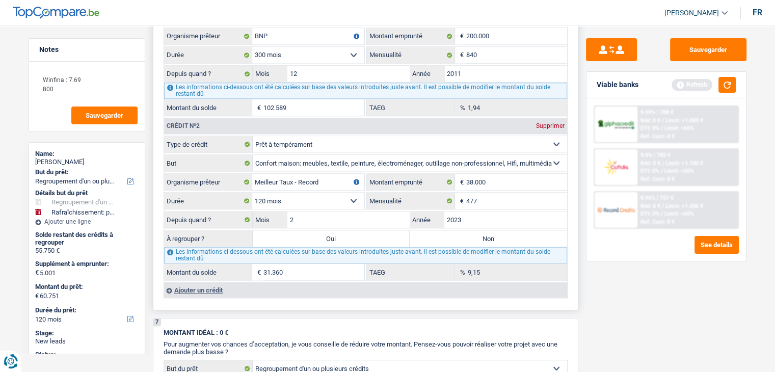
click at [305, 268] on input "31.360" at bounding box center [313, 272] width 101 height 16
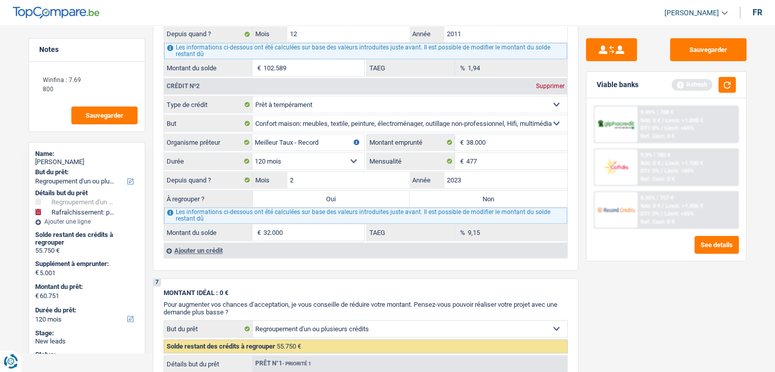
scroll to position [1172, 0]
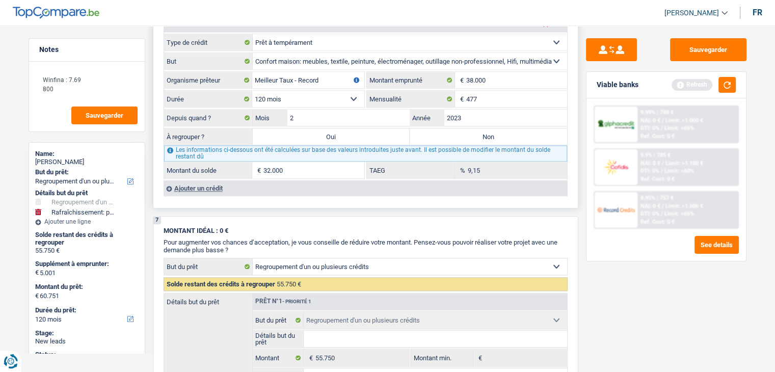
type input "32.000"
click at [193, 180] on div "Ajouter un crédit" at bounding box center [366, 187] width 404 height 15
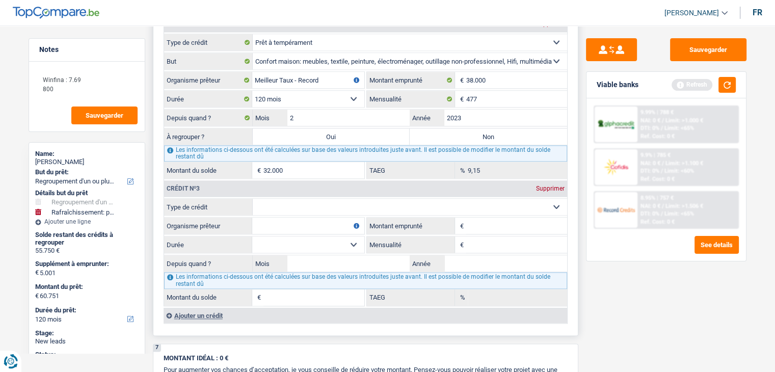
click at [288, 199] on select "Carte ou ouverture de crédit Prêt hypothécaire Vente à tempérament Prêt à tempé…" at bounding box center [410, 207] width 314 height 16
select select "personalLoan"
type input "0"
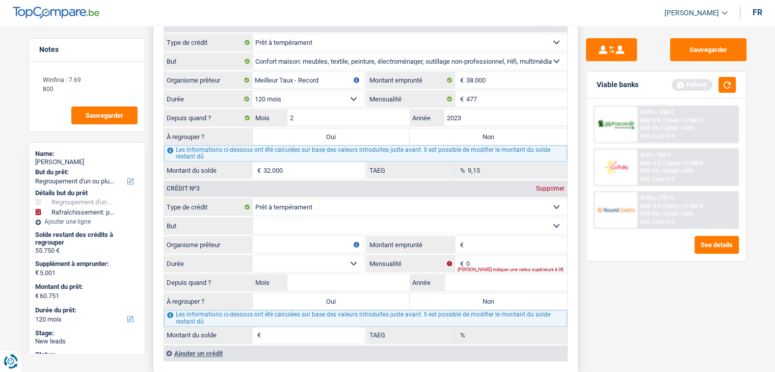
drag, startPoint x: 338, startPoint y: 221, endPoint x: 344, endPoint y: 229, distance: 10.2
click at [338, 221] on select "Confort maison: meubles, textile, peinture, électroménager, outillage non-profe…" at bounding box center [410, 226] width 314 height 16
select select "other"
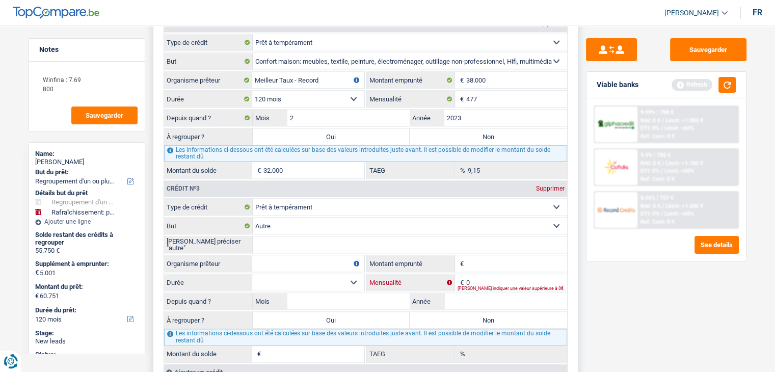
click at [490, 274] on input "0" at bounding box center [516, 282] width 101 height 16
type input "270"
click at [387, 200] on select "Carte ou ouverture de crédit Prêt hypothécaire Vente à tempérament Prêt à tempé…" at bounding box center [410, 207] width 314 height 16
click at [385, 206] on select "Carte ou ouverture de crédit Prêt hypothécaire Vente à tempérament Prêt à tempé…" at bounding box center [410, 207] width 314 height 16
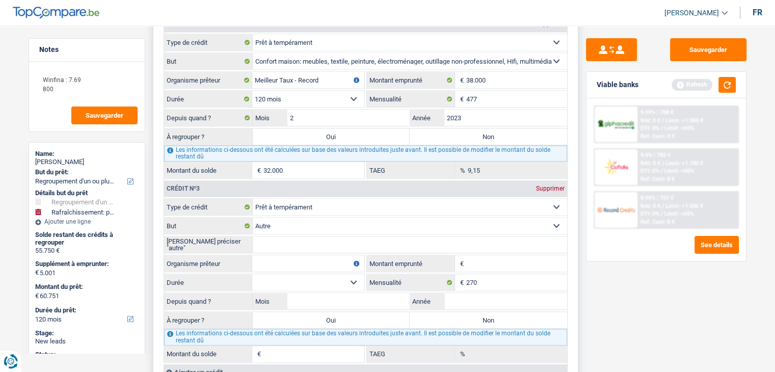
click at [377, 199] on select "Carte ou ouverture de crédit Prêt hypothécaire Vente à tempérament Prêt à tempé…" at bounding box center [410, 207] width 314 height 16
select select "cardOrCredit"
click at [253, 199] on select "Carte ou ouverture de crédit Prêt hypothécaire Vente à tempérament Prêt à tempé…" at bounding box center [410, 207] width 314 height 16
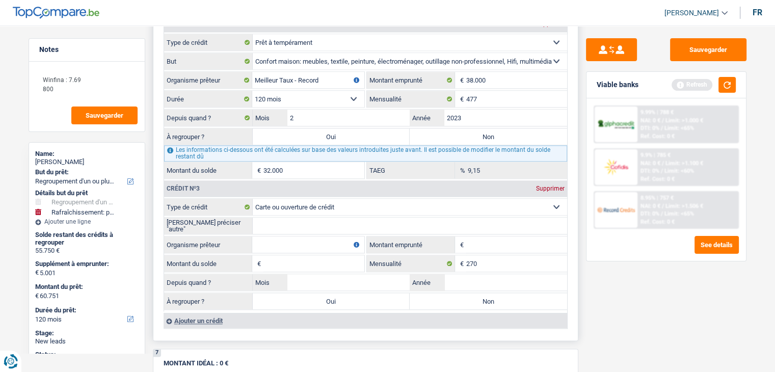
click at [299, 222] on input "[PERSON_NAME] préciser "autre"" at bounding box center [410, 226] width 314 height 16
type input "Visa"
click at [313, 241] on input "Organisme prêteur" at bounding box center [308, 244] width 112 height 16
type input "Beobank"
click at [471, 243] on input "Montant emprunté" at bounding box center [516, 244] width 101 height 16
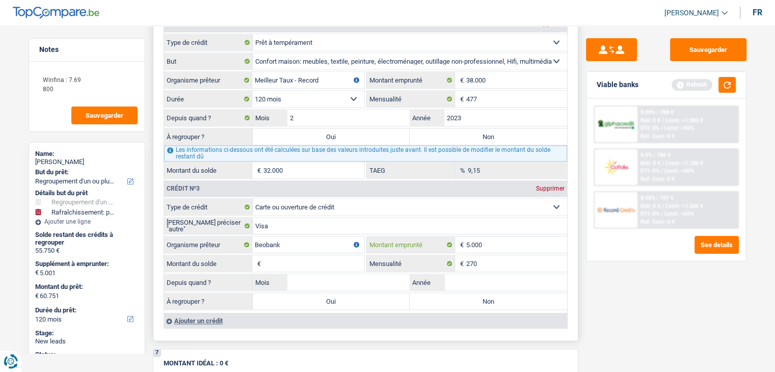
type input "5.000"
click at [334, 255] on input "Montant du solde" at bounding box center [313, 263] width 101 height 16
type input "5.000"
click at [466, 257] on input "270" at bounding box center [516, 263] width 101 height 16
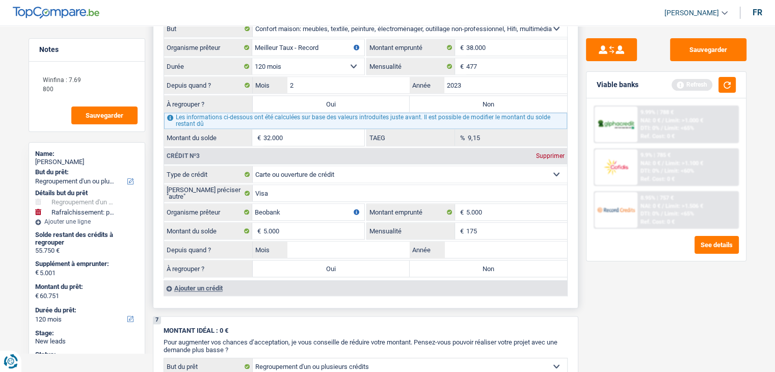
scroll to position [1223, 0]
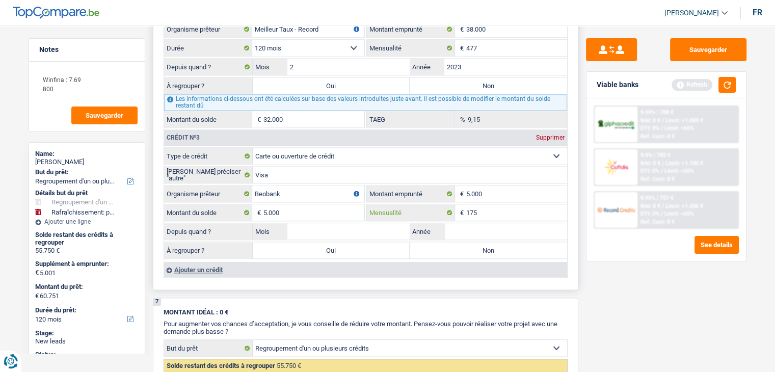
type input "175"
click at [328, 223] on input "Mois" at bounding box center [348, 231] width 123 height 16
type input "12"
click at [446, 223] on input "Année" at bounding box center [505, 231] width 123 height 16
type input "2018"
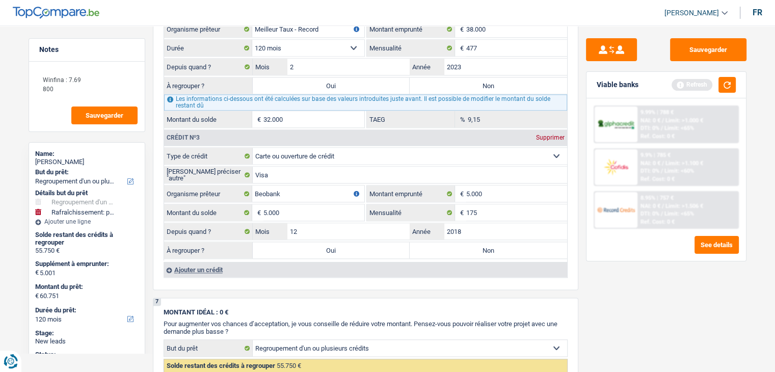
drag, startPoint x: 617, startPoint y: 265, endPoint x: 608, endPoint y: 260, distance: 9.4
click at [617, 265] on div "Sauvegarder Viable banks Refresh 9.99% | 788 € NAI: 0 € / Limit: >1.000 € DTI: …" at bounding box center [666, 195] width 176 height 315
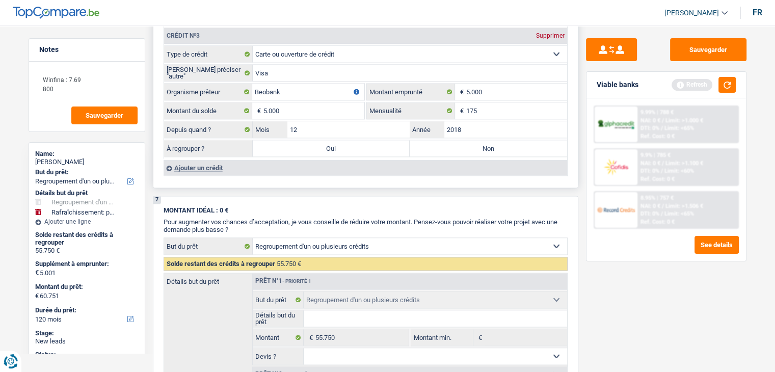
click at [212, 160] on div "Ajouter un crédit" at bounding box center [366, 167] width 404 height 15
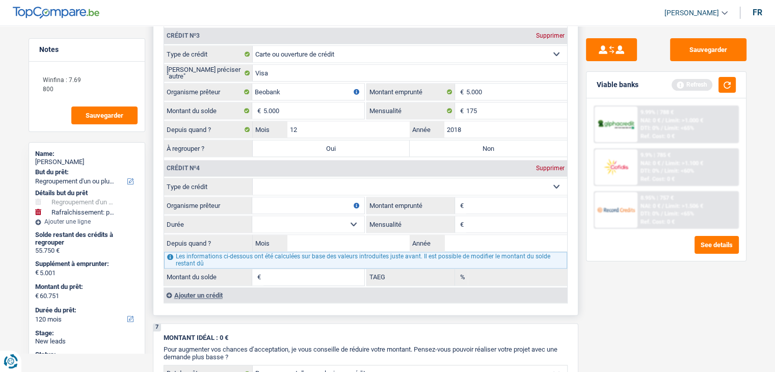
click at [302, 178] on select "Carte ou ouverture de crédit Prêt hypothécaire Vente à tempérament Prêt à tempé…" at bounding box center [410, 186] width 314 height 16
select select "cardOrCredit"
type input "0"
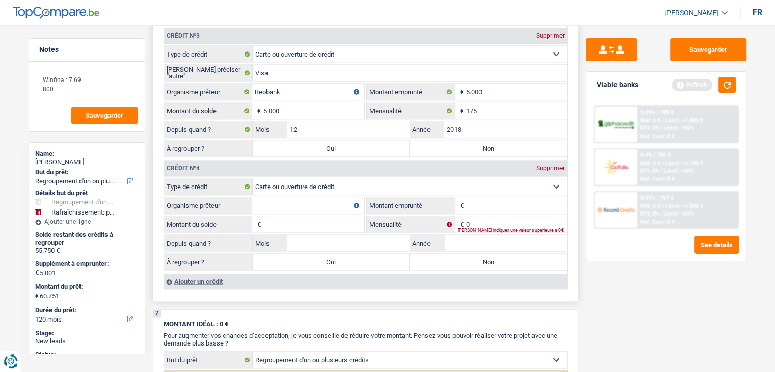
click at [310, 197] on input "Organisme prêteur" at bounding box center [308, 205] width 112 height 16
type input "Cofidis"
click at [520, 198] on input "Montant emprunté" at bounding box center [516, 205] width 101 height 16
type input "2.000"
click at [718, 88] on div "Refresh" at bounding box center [704, 85] width 64 height 16
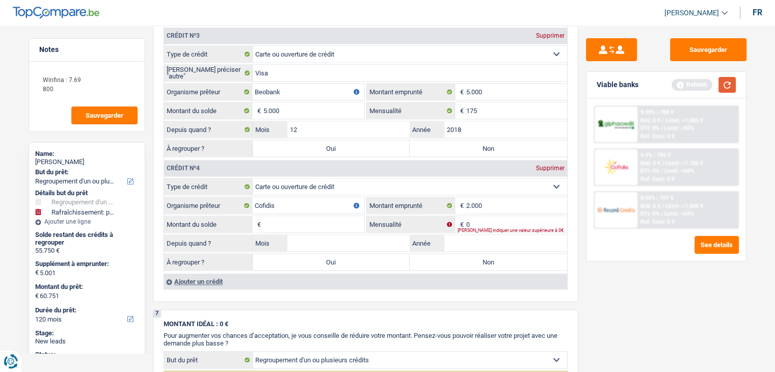
click at [727, 87] on button "button" at bounding box center [727, 85] width 17 height 16
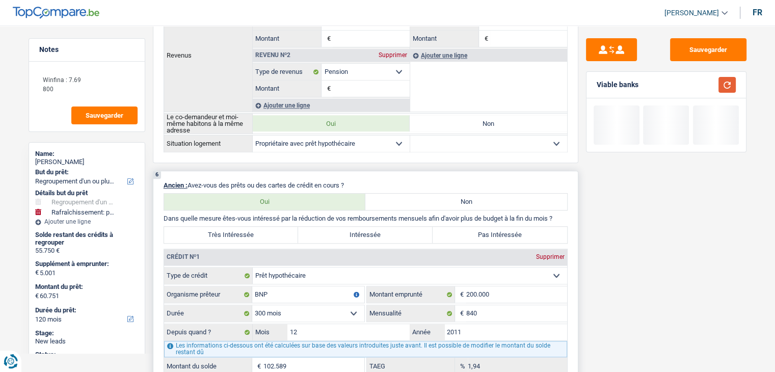
scroll to position [968, 0]
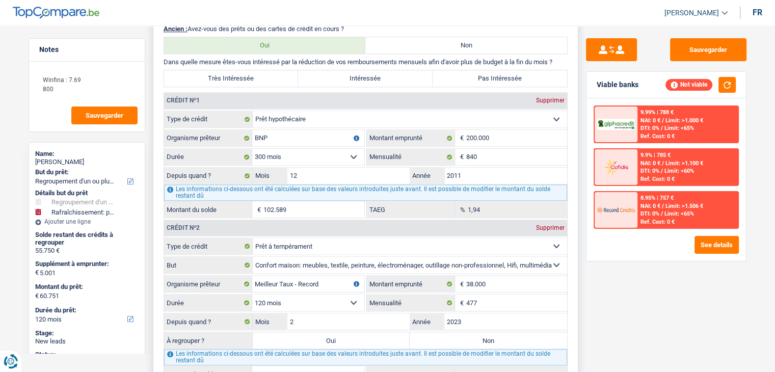
click at [208, 77] on label "Très Intéressée" at bounding box center [231, 78] width 135 height 16
click at [208, 77] on input "Très Intéressée" at bounding box center [231, 78] width 135 height 16
radio input "true"
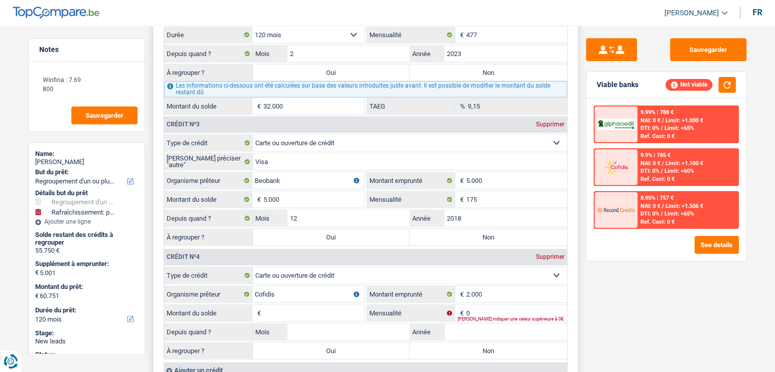
scroll to position [1427, 0]
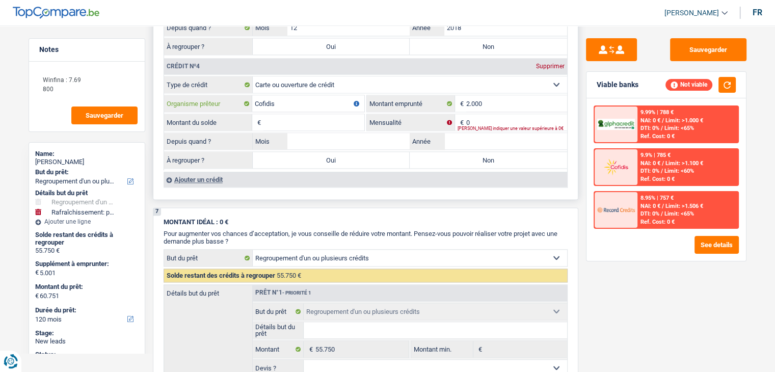
click at [300, 95] on input "Cofidis" at bounding box center [308, 103] width 112 height 16
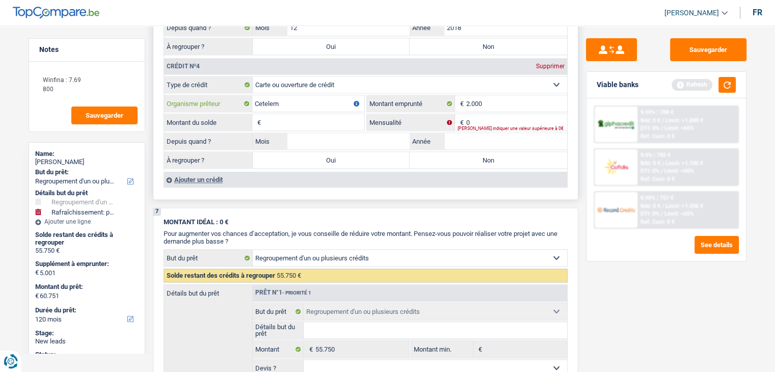
type input "Cetelem"
click at [329, 114] on input "Montant du solde" at bounding box center [313, 122] width 101 height 16
type input "2.000"
click at [506, 114] on input "0" at bounding box center [516, 122] width 101 height 16
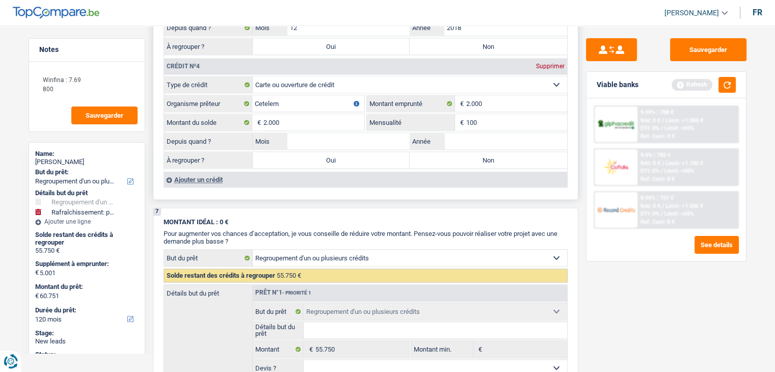
type input "100"
click at [320, 135] on input "Mois" at bounding box center [348, 141] width 123 height 16
type input "12"
click at [488, 133] on input "Année" at bounding box center [505, 141] width 123 height 16
type input "2023"
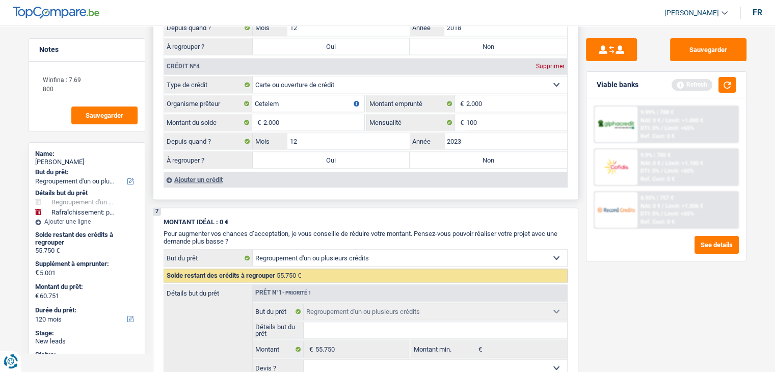
click at [469, 152] on label "Non" at bounding box center [488, 160] width 157 height 16
click at [469, 152] on input "Non" at bounding box center [488, 160] width 157 height 16
radio input "true"
select select "houseOrGarden"
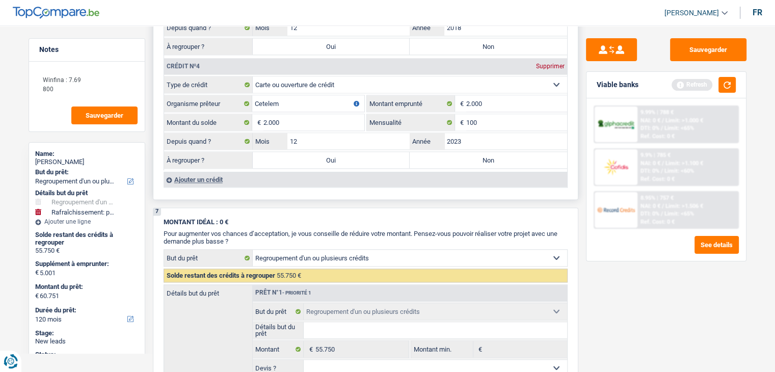
select select "36"
select select "houseOrGarden"
type input "Refaire salle de bain"
type input "5.001"
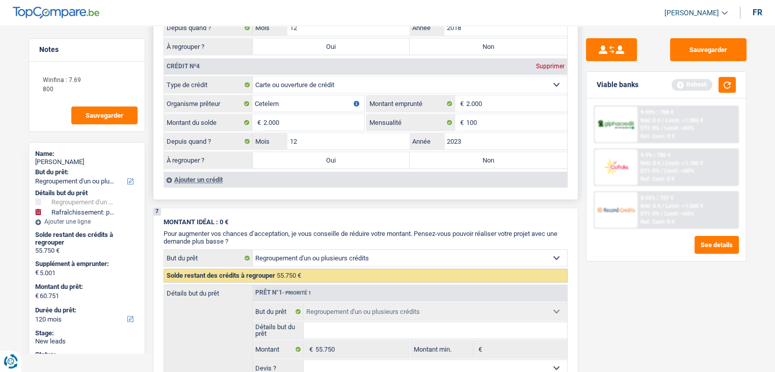
type input "5.001"
select select "false"
select select "36"
select select "houseOrGarden"
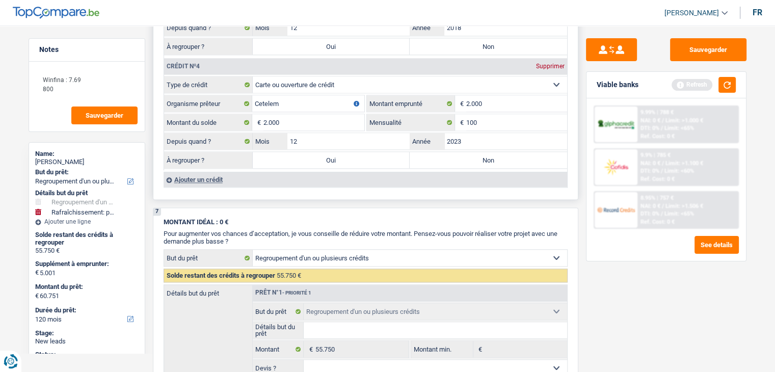
type input "Refaire salle de bain"
type input "5.001"
select select "false"
select select "36"
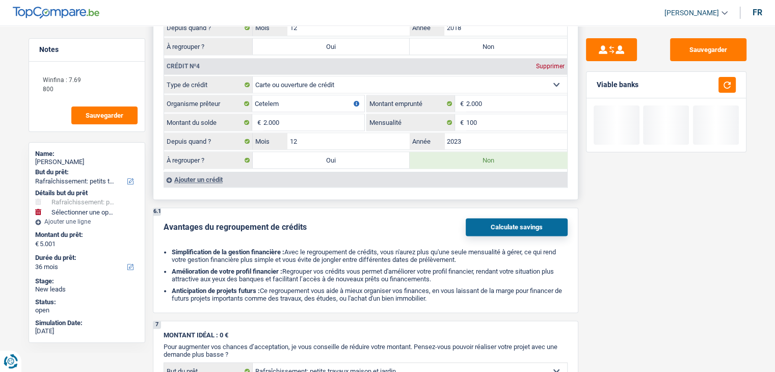
scroll to position [1274, 0]
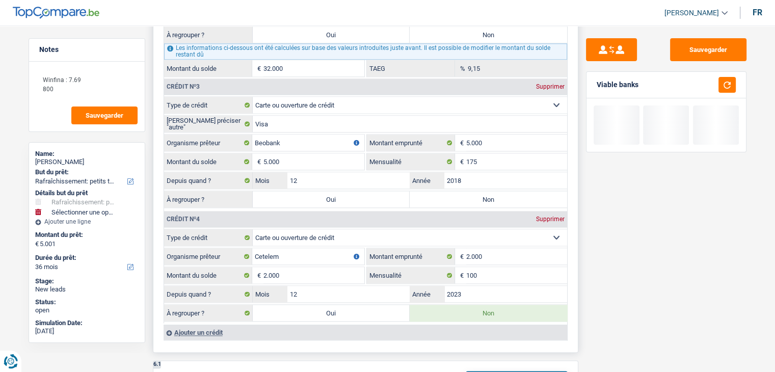
click at [516, 183] on fieldset "Carte ou ouverture de crédit Prêt hypothécaire Vente à tempérament Prêt à tempé…" at bounding box center [365, 152] width 403 height 113
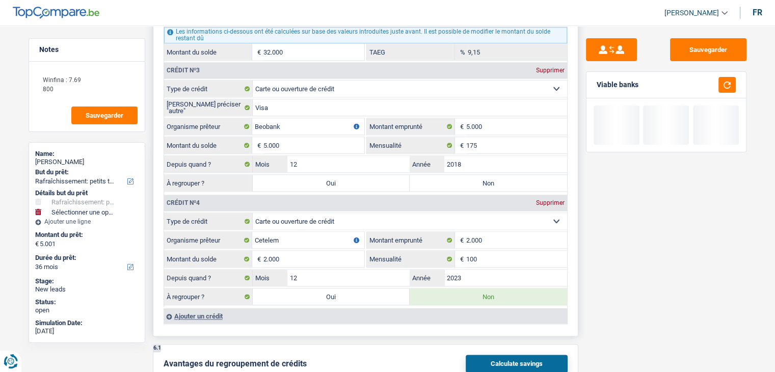
click at [514, 180] on label "Non" at bounding box center [488, 183] width 157 height 16
click at [514, 180] on input "Non" at bounding box center [488, 183] width 157 height 16
radio input "true"
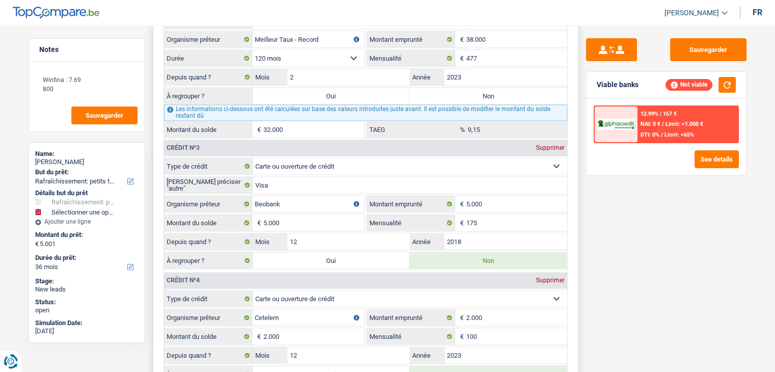
scroll to position [1070, 0]
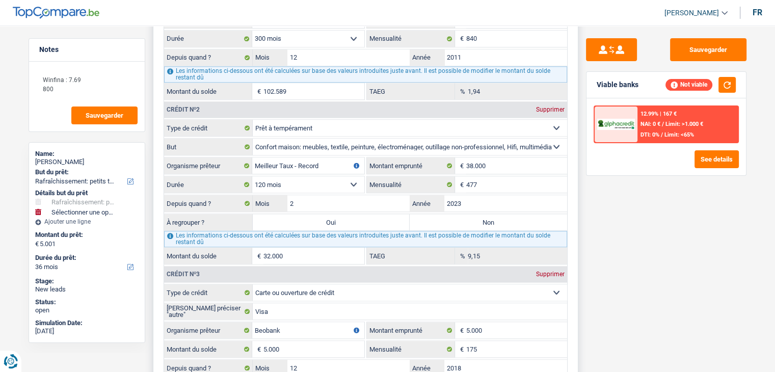
click at [493, 217] on label "Non" at bounding box center [488, 222] width 157 height 16
click at [493, 217] on input "Non" at bounding box center [488, 222] width 157 height 16
radio input "true"
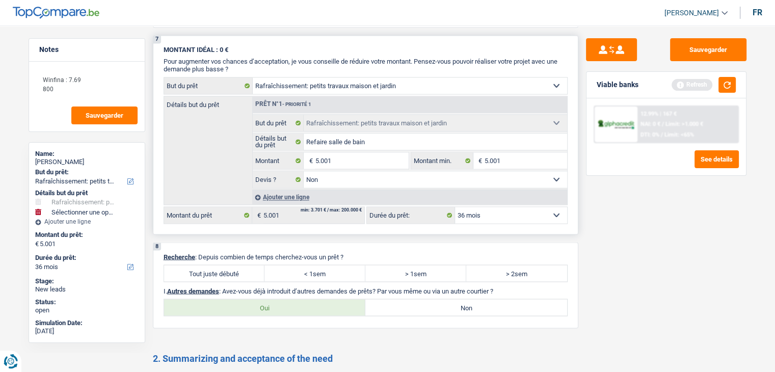
scroll to position [1784, 0]
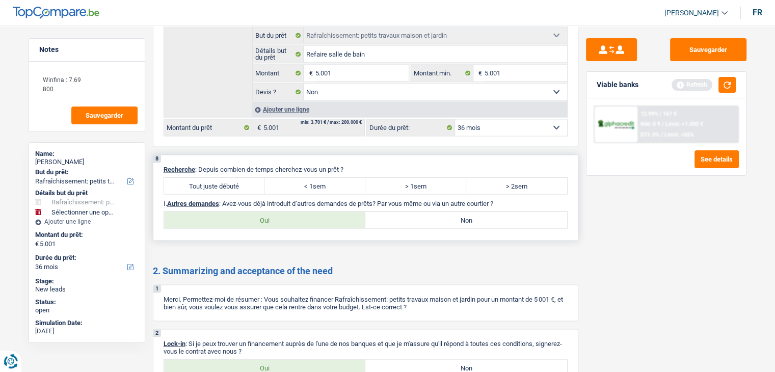
click at [500, 177] on label "> 2sem" at bounding box center [516, 185] width 101 height 16
click at [500, 177] on input "> 2sem" at bounding box center [516, 185] width 101 height 16
radio input "true"
click at [612, 233] on div "Sauvegarder Viable banks Refresh 12.99% | 167 € NAI: 0 € / Limit: >1.000 € DTI:…" at bounding box center [666, 195] width 176 height 315
click at [469, 211] on label "Non" at bounding box center [466, 219] width 202 height 16
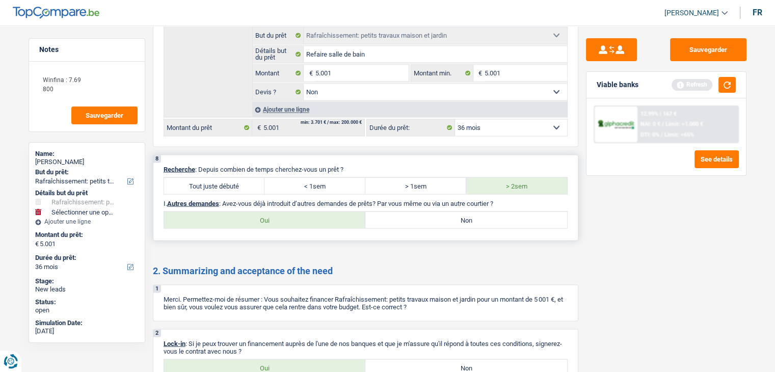
click at [469, 211] on input "Non" at bounding box center [466, 219] width 202 height 16
radio input "true"
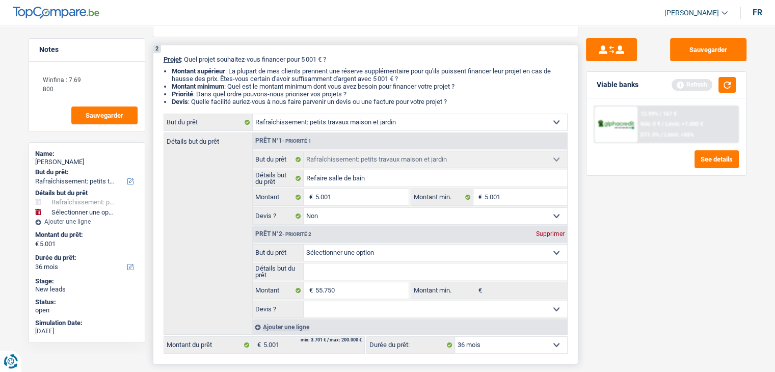
scroll to position [0, 0]
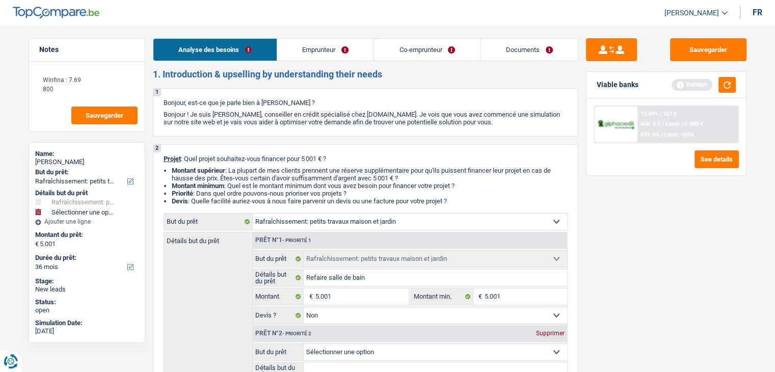
click at [332, 54] on link "Emprunteur" at bounding box center [325, 50] width 96 height 22
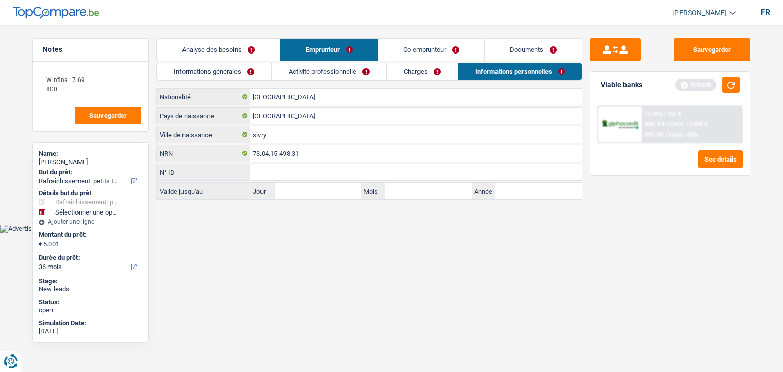
click at [232, 72] on link "Informations générales" at bounding box center [214, 71] width 114 height 17
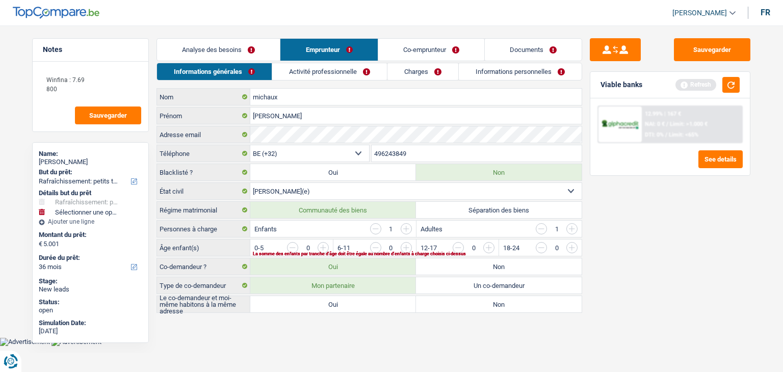
click at [571, 247] on input "button" at bounding box center [778, 250] width 425 height 16
click at [383, 307] on label "Oui" at bounding box center [333, 304] width 166 height 16
click at [383, 307] on input "Oui" at bounding box center [333, 304] width 166 height 16
radio input "true"
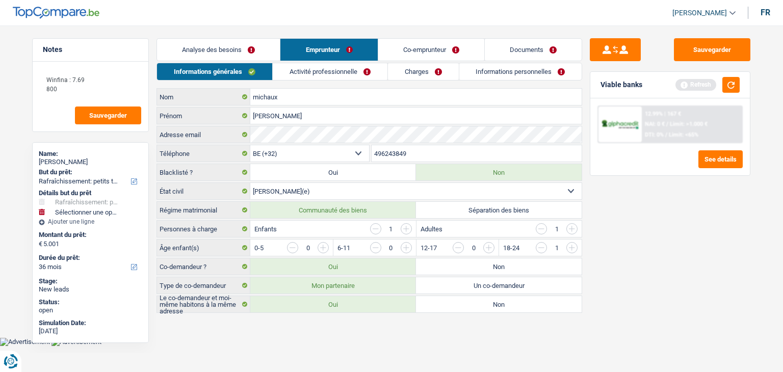
click at [335, 68] on link "Activité professionnelle" at bounding box center [330, 71] width 115 height 17
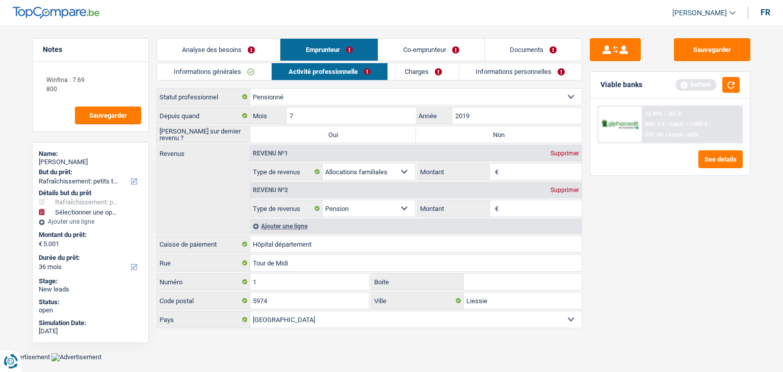
click at [503, 135] on label "Non" at bounding box center [499, 134] width 166 height 16
click at [503, 135] on input "Non" at bounding box center [499, 134] width 166 height 16
radio input "true"
click at [523, 206] on input "Montant" at bounding box center [541, 208] width 81 height 16
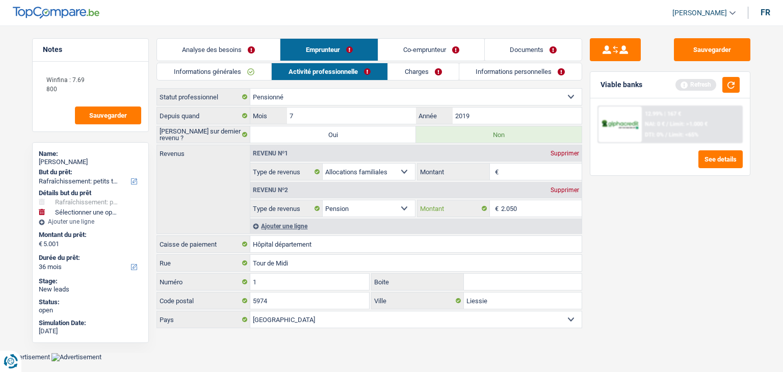
type input "2.050"
click at [526, 172] on input "Montant" at bounding box center [541, 172] width 81 height 16
type input "155"
click at [422, 76] on link "Charges" at bounding box center [423, 71] width 71 height 17
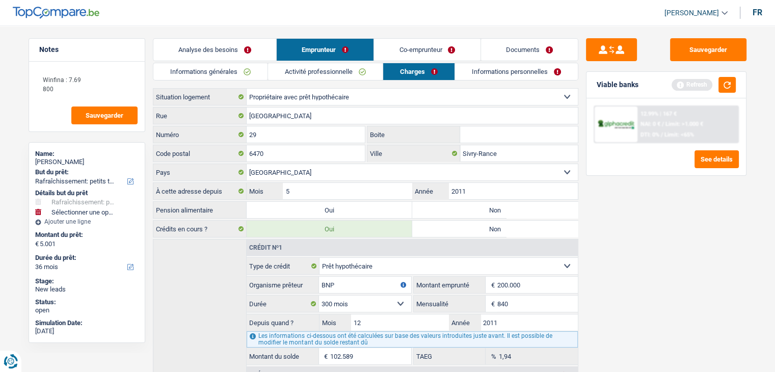
click at [485, 130] on input "Boite" at bounding box center [519, 134] width 118 height 16
type input "29"
click at [508, 207] on label "Non" at bounding box center [495, 210] width 166 height 16
click at [508, 207] on input "Non" at bounding box center [495, 210] width 166 height 16
radio input "true"
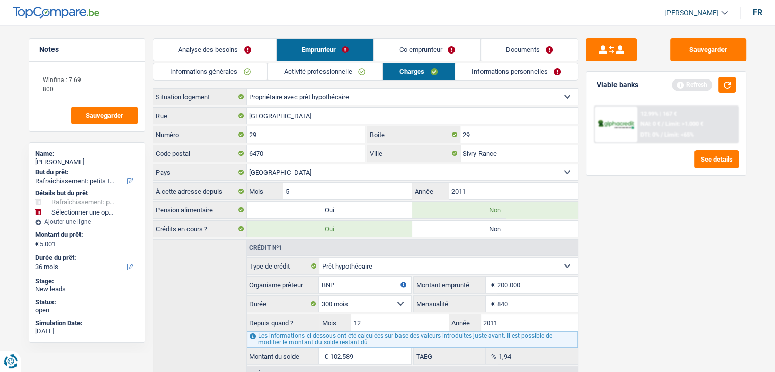
click at [509, 70] on link "Informations personnelles" at bounding box center [516, 71] width 123 height 17
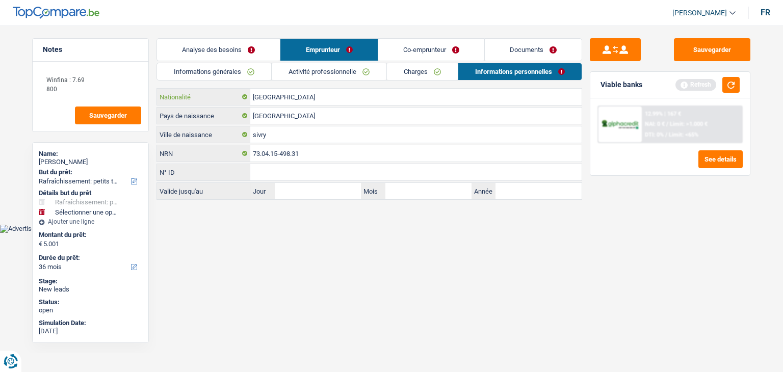
click at [283, 97] on input "[GEOGRAPHIC_DATA]" at bounding box center [415, 97] width 331 height 16
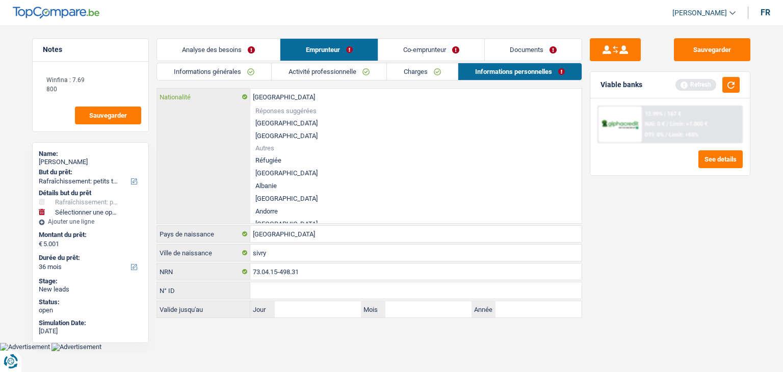
click at [283, 97] on input "[GEOGRAPHIC_DATA]" at bounding box center [415, 97] width 331 height 16
type input "f"
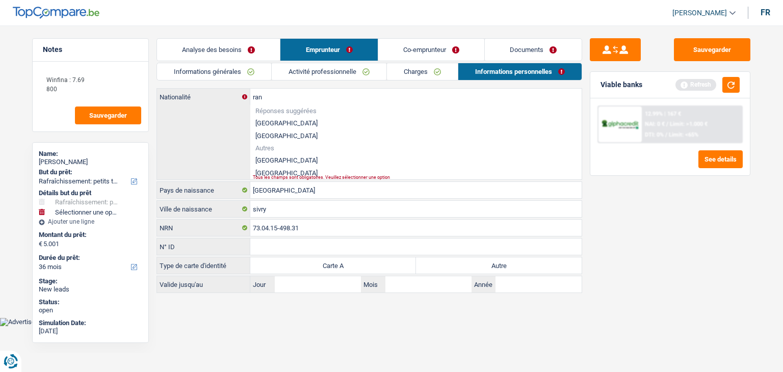
click at [271, 156] on li "[GEOGRAPHIC_DATA]" at bounding box center [415, 160] width 331 height 13
type input "[GEOGRAPHIC_DATA]"
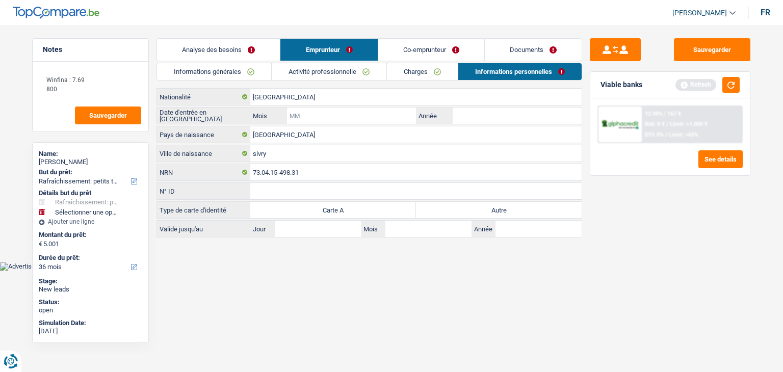
click at [348, 114] on input "Mois" at bounding box center [351, 116] width 129 height 16
type input "12"
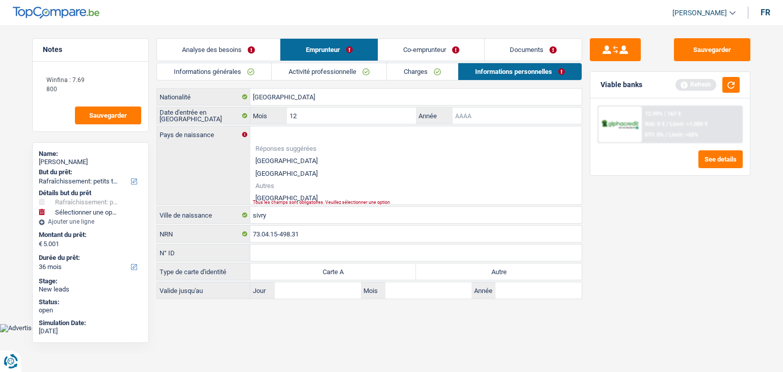
click at [482, 115] on input "Année" at bounding box center [517, 116] width 129 height 16
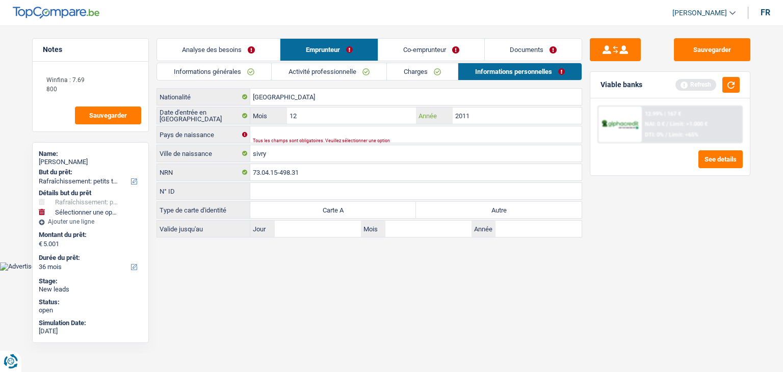
type input "2011"
click at [437, 131] on input "Pays de naissance" at bounding box center [415, 134] width 331 height 16
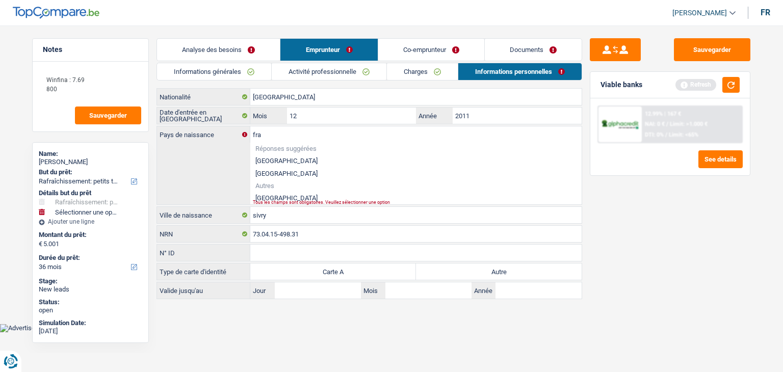
click at [276, 196] on li "[GEOGRAPHIC_DATA]" at bounding box center [415, 198] width 331 height 13
type input "[GEOGRAPHIC_DATA]"
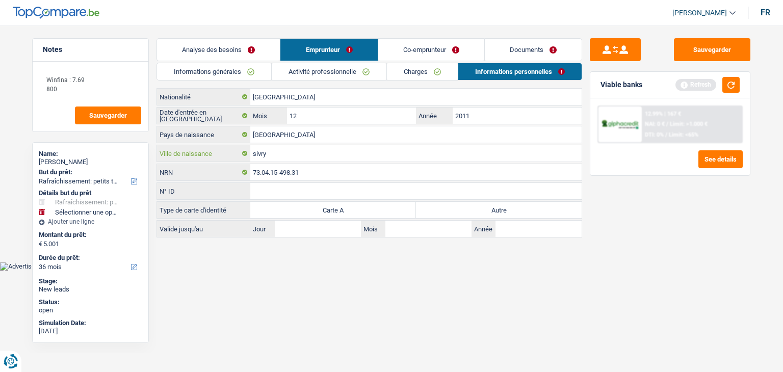
click at [285, 156] on input "sivry" at bounding box center [415, 153] width 331 height 16
type input "Maubeuge"
click at [446, 202] on label "Autre" at bounding box center [499, 210] width 166 height 16
click at [446, 202] on input "Autre" at bounding box center [499, 210] width 166 height 16
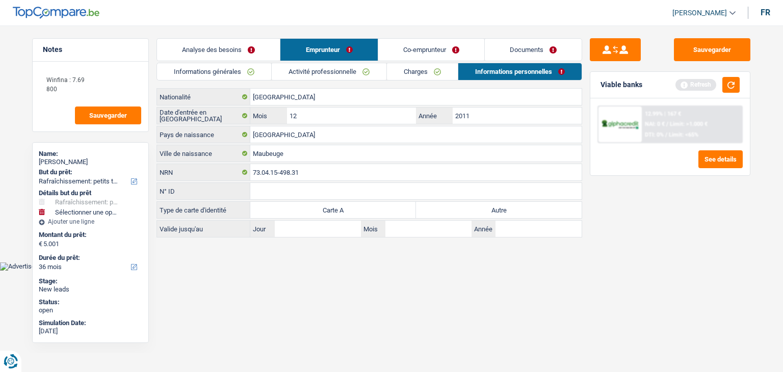
radio input "true"
drag, startPoint x: 405, startPoint y: 40, endPoint x: 395, endPoint y: 43, distance: 9.7
click at [405, 40] on link "Co-emprunteur" at bounding box center [431, 50] width 106 height 22
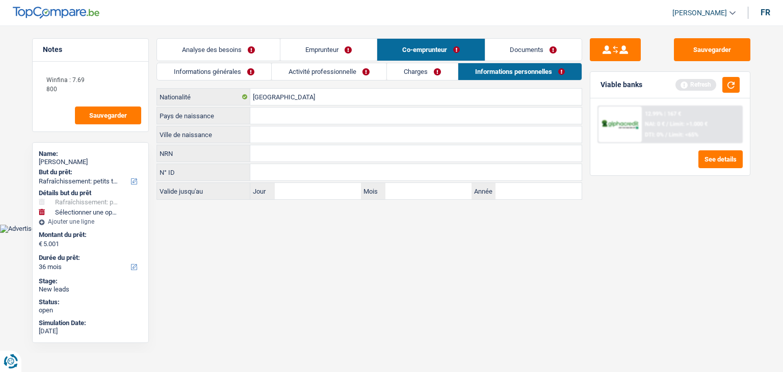
click at [248, 74] on link "Informations générales" at bounding box center [214, 71] width 114 height 17
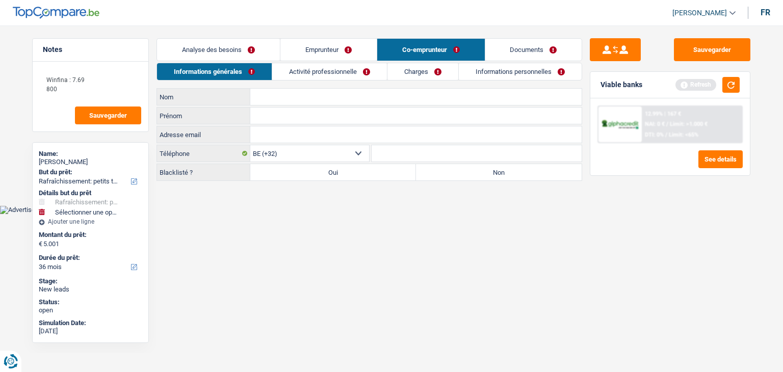
click at [297, 71] on link "Activité professionnelle" at bounding box center [329, 71] width 115 height 17
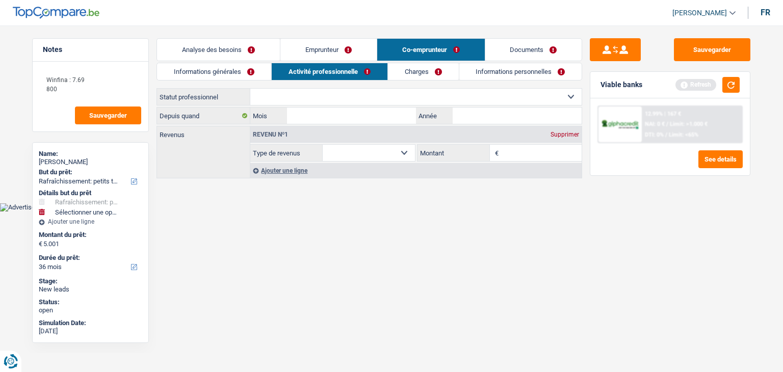
click at [374, 94] on select "Ouvrier Employé privé Employé public Invalide Indépendant Pensionné Chômeur Mut…" at bounding box center [415, 97] width 331 height 16
select select "privateEmployee"
click at [250, 89] on select "Ouvrier Employé privé Employé public Invalide Indépendant Pensionné Chômeur Mut…" at bounding box center [415, 97] width 331 height 16
select select "netSalary"
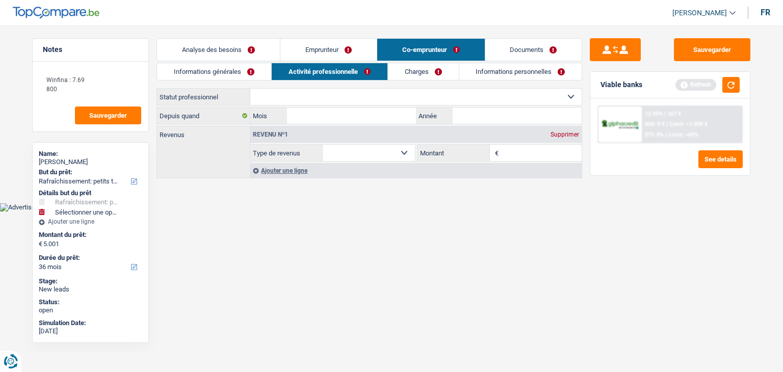
select select "mealVouchers"
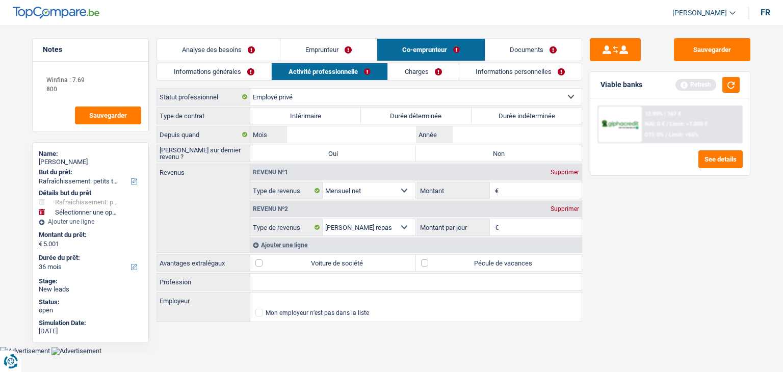
click at [484, 116] on label "Durée indéterminée" at bounding box center [526, 116] width 111 height 16
click at [484, 116] on input "Durée indéterminée" at bounding box center [526, 116] width 111 height 16
radio input "true"
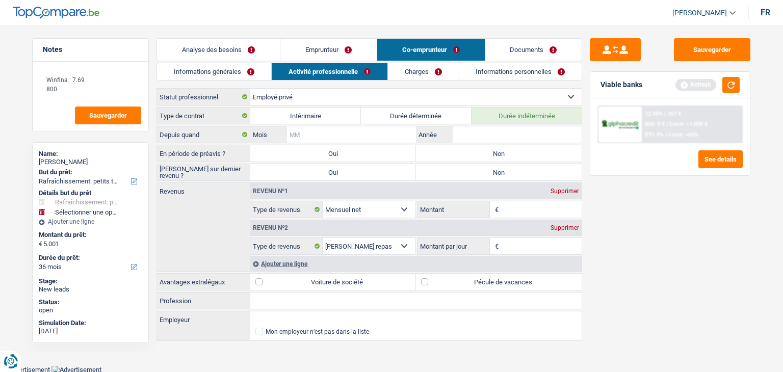
click at [404, 129] on input "Mois" at bounding box center [351, 134] width 129 height 16
type input "12"
type input "2001"
click at [367, 92] on select "Ouvrier Employé privé Employé public Invalide Indépendant Pensionné Chômeur Mut…" at bounding box center [415, 97] width 331 height 16
select select "publicEmployee"
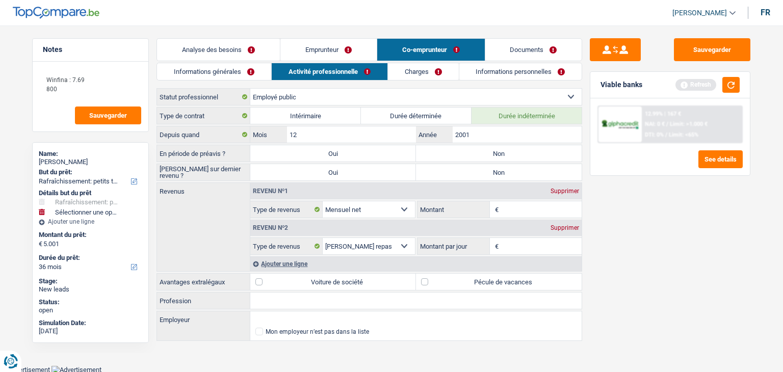
click at [250, 89] on select "Ouvrier Employé privé Employé public Invalide Indépendant Pensionné Chômeur Mut…" at bounding box center [415, 97] width 331 height 16
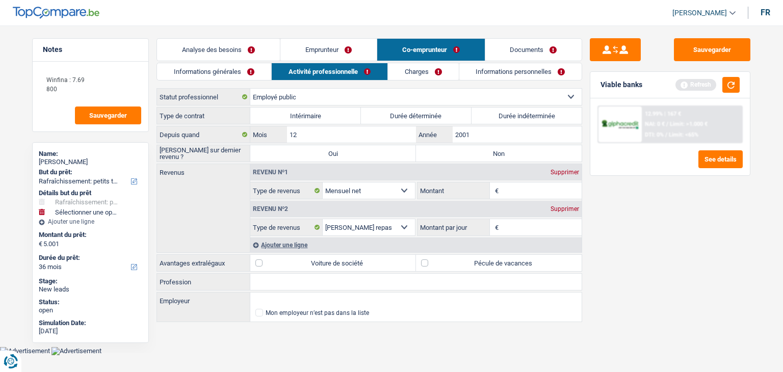
click at [541, 114] on label "Durée indéterminée" at bounding box center [526, 116] width 111 height 16
click at [541, 114] on input "Durée indéterminée" at bounding box center [526, 116] width 111 height 16
radio input "true"
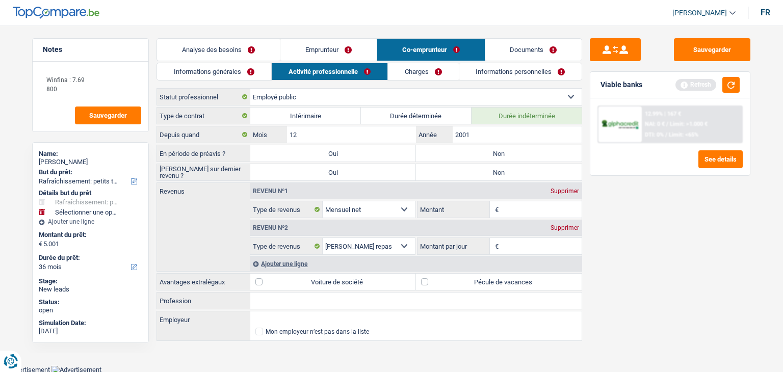
drag, startPoint x: 512, startPoint y: 155, endPoint x: 514, endPoint y: 162, distance: 6.9
click at [512, 155] on label "Non" at bounding box center [499, 153] width 166 height 16
click at [512, 155] on input "Non" at bounding box center [499, 153] width 166 height 16
radio input "true"
click at [522, 181] on div "Type de contrat Intérimaire Durée déterminée Durée indéterminée Depuis quand 12…" at bounding box center [369, 224] width 426 height 235
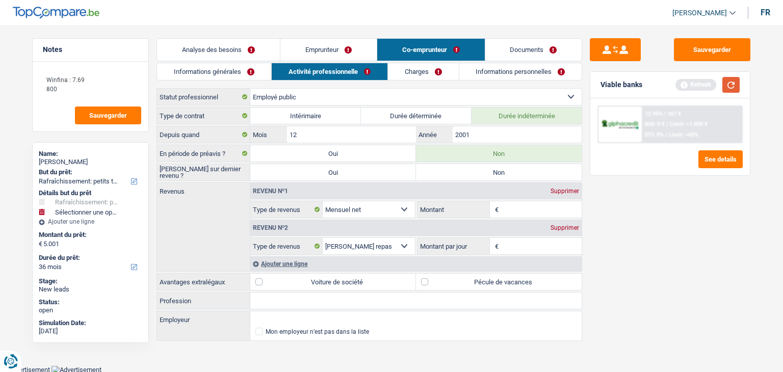
click at [739, 88] on button "button" at bounding box center [730, 85] width 17 height 16
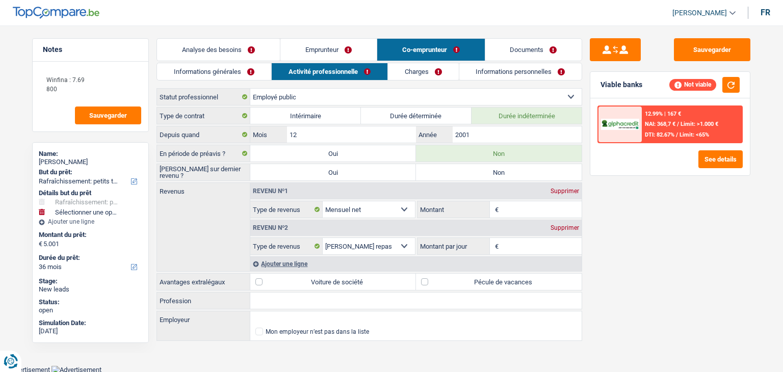
click at [667, 203] on div "Sauvegarder Viable banks Not viable 12.99% | 167 € NAI: 368,7 € / Limit: >1.000…" at bounding box center [670, 195] width 176 height 315
drag, startPoint x: 236, startPoint y: 49, endPoint x: 235, endPoint y: 40, distance: 9.2
click at [236, 49] on link "Analyse des besoins" at bounding box center [218, 50] width 123 height 22
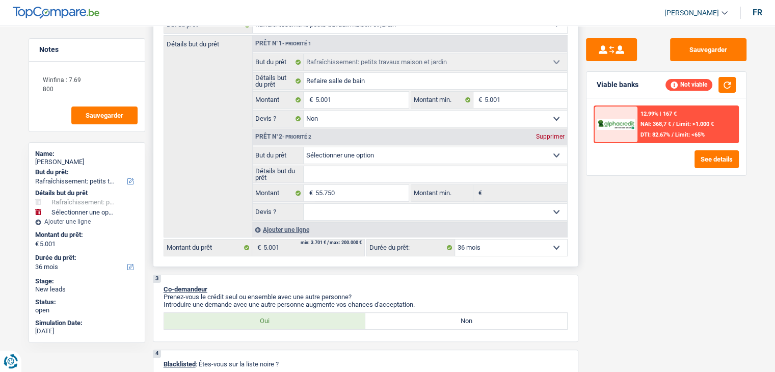
scroll to position [153, 0]
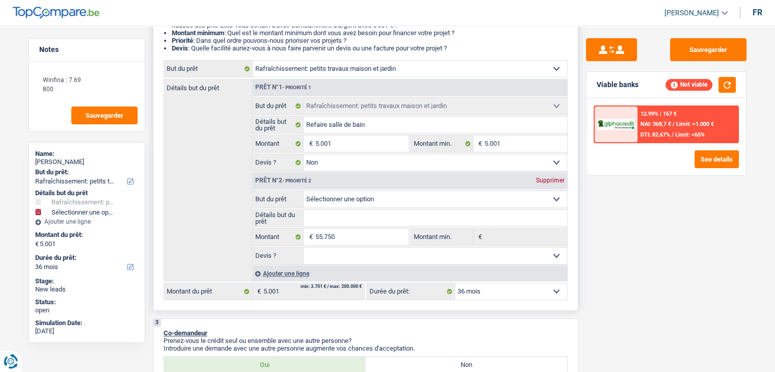
click at [552, 177] on div "Supprimer" at bounding box center [551, 180] width 34 height 6
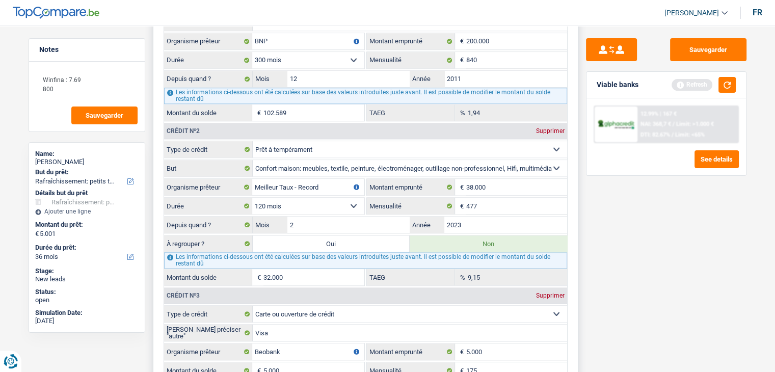
scroll to position [1070, 0]
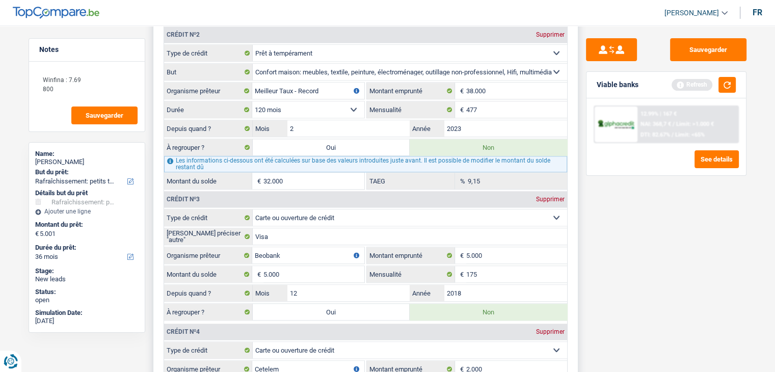
click at [370, 143] on label "Oui" at bounding box center [331, 147] width 157 height 16
click at [370, 143] on input "Oui" at bounding box center [331, 147] width 157 height 16
radio input "true"
type input "32.000"
select select
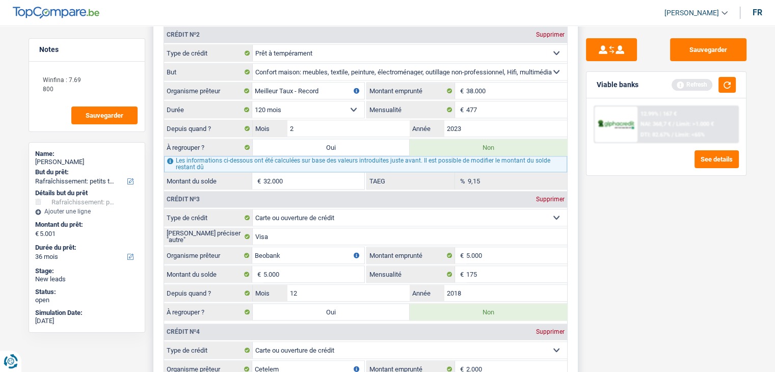
type input "32.000"
select select
radio input "false"
type input "37.001"
select select "refinancing"
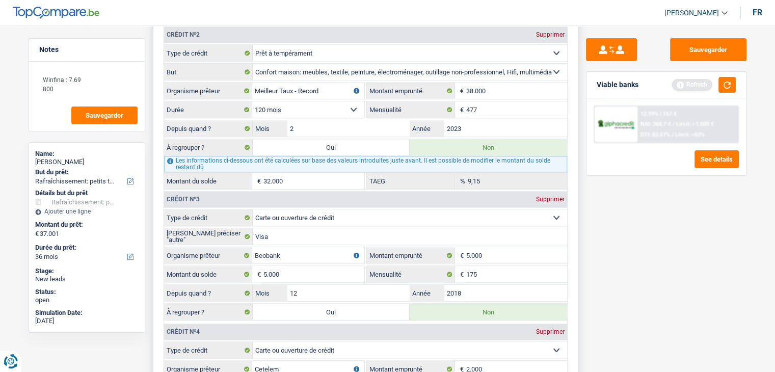
select select "refinancing"
select select "144"
select select "refinancing"
select select "144"
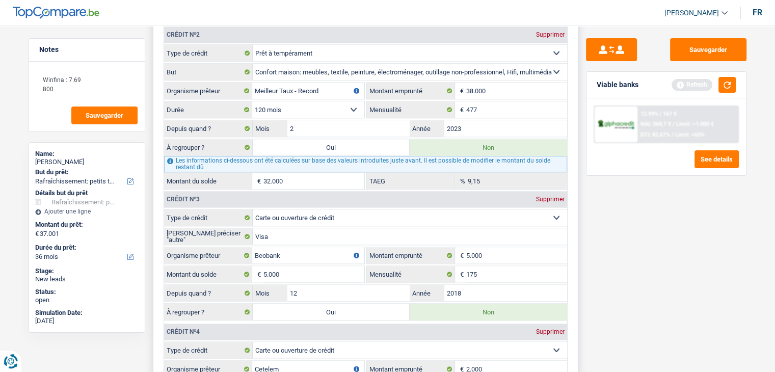
select select "refinancing"
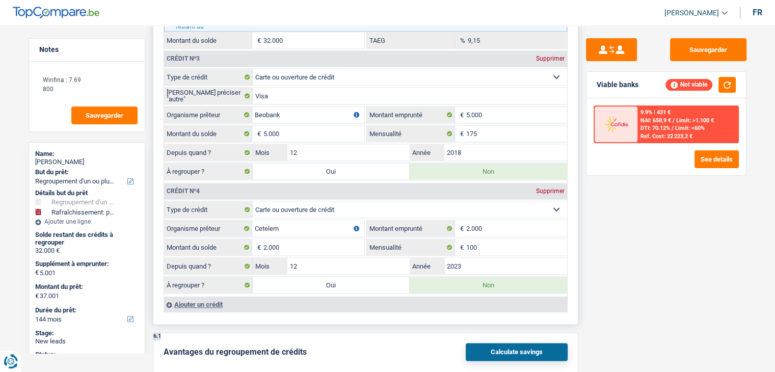
scroll to position [1325, 0]
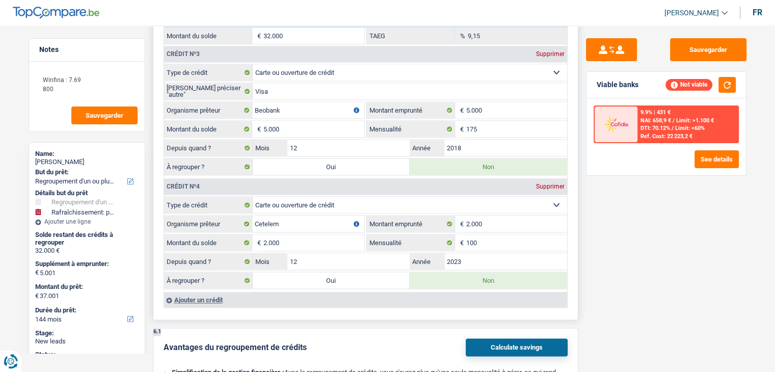
click at [336, 158] on label "Oui" at bounding box center [331, 166] width 157 height 16
click at [336, 158] on input "Oui" at bounding box center [331, 166] width 157 height 16
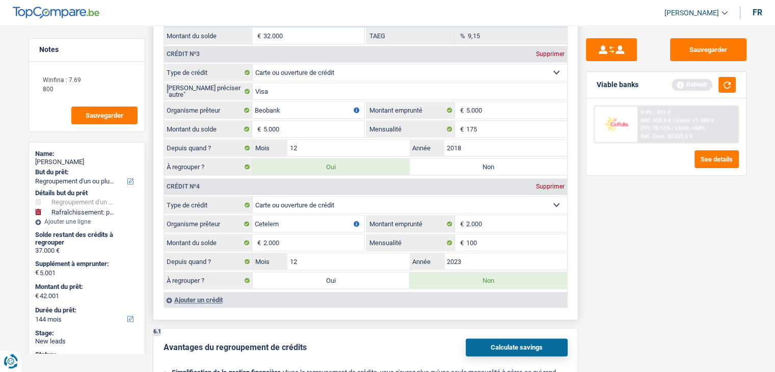
click at [342, 272] on label "Oui" at bounding box center [331, 280] width 157 height 16
click at [342, 272] on input "Oui" at bounding box center [331, 280] width 157 height 16
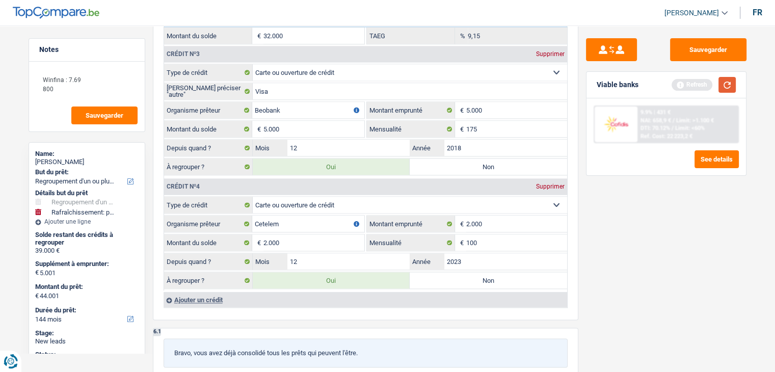
click at [724, 87] on button "button" at bounding box center [727, 85] width 17 height 16
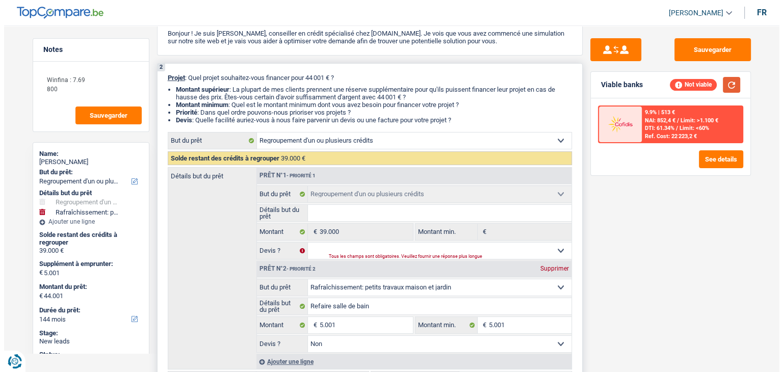
scroll to position [0, 0]
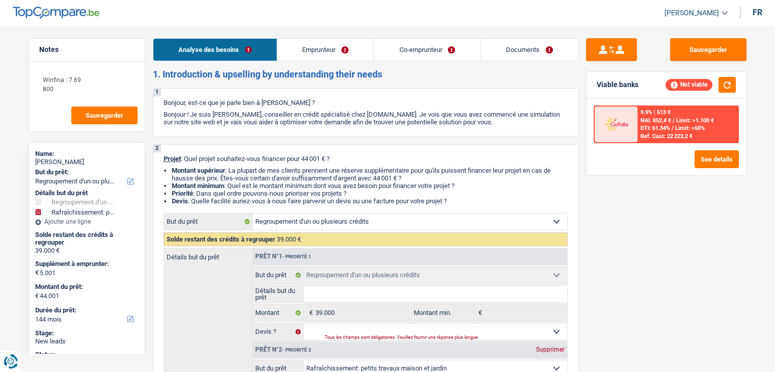
click at [312, 47] on link "Emprunteur" at bounding box center [325, 50] width 96 height 22
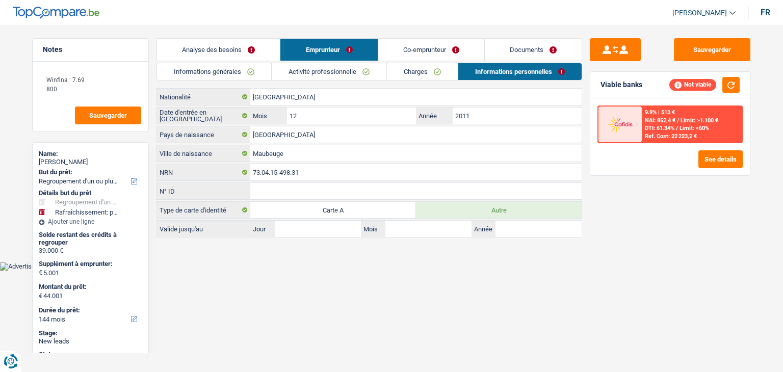
click at [242, 67] on link "Informations générales" at bounding box center [214, 71] width 114 height 17
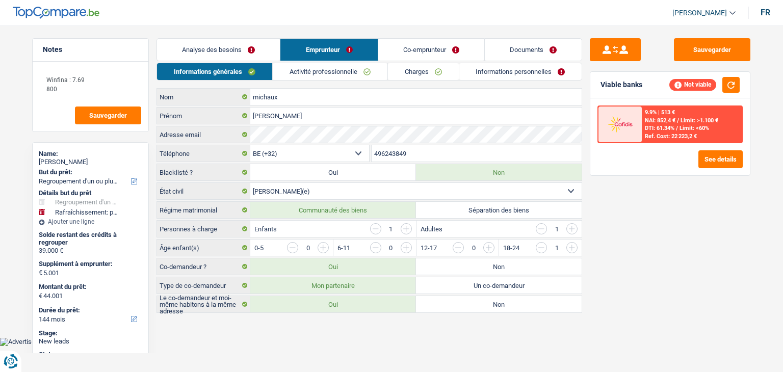
click at [373, 67] on link "Activité professionnelle" at bounding box center [330, 71] width 115 height 17
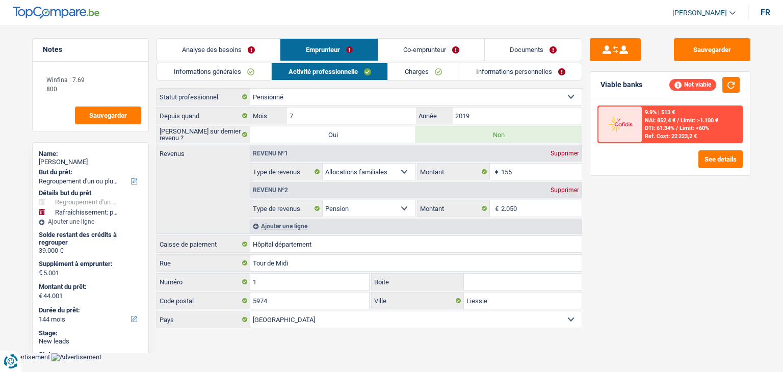
click at [400, 72] on link "Charges" at bounding box center [423, 71] width 71 height 17
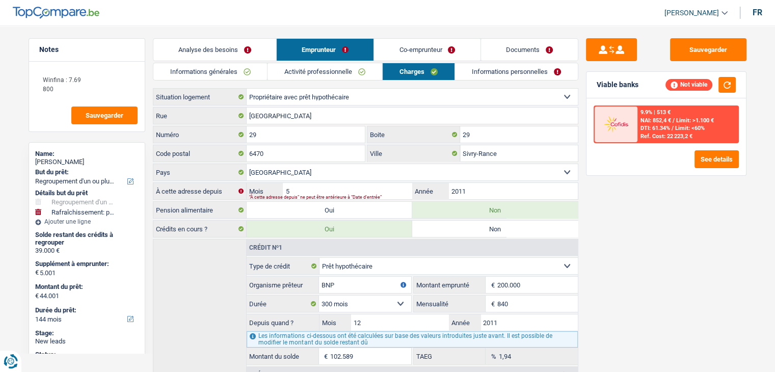
click at [510, 68] on link "Informations personnelles" at bounding box center [516, 71] width 123 height 17
